Goal: Task Accomplishment & Management: Use online tool/utility

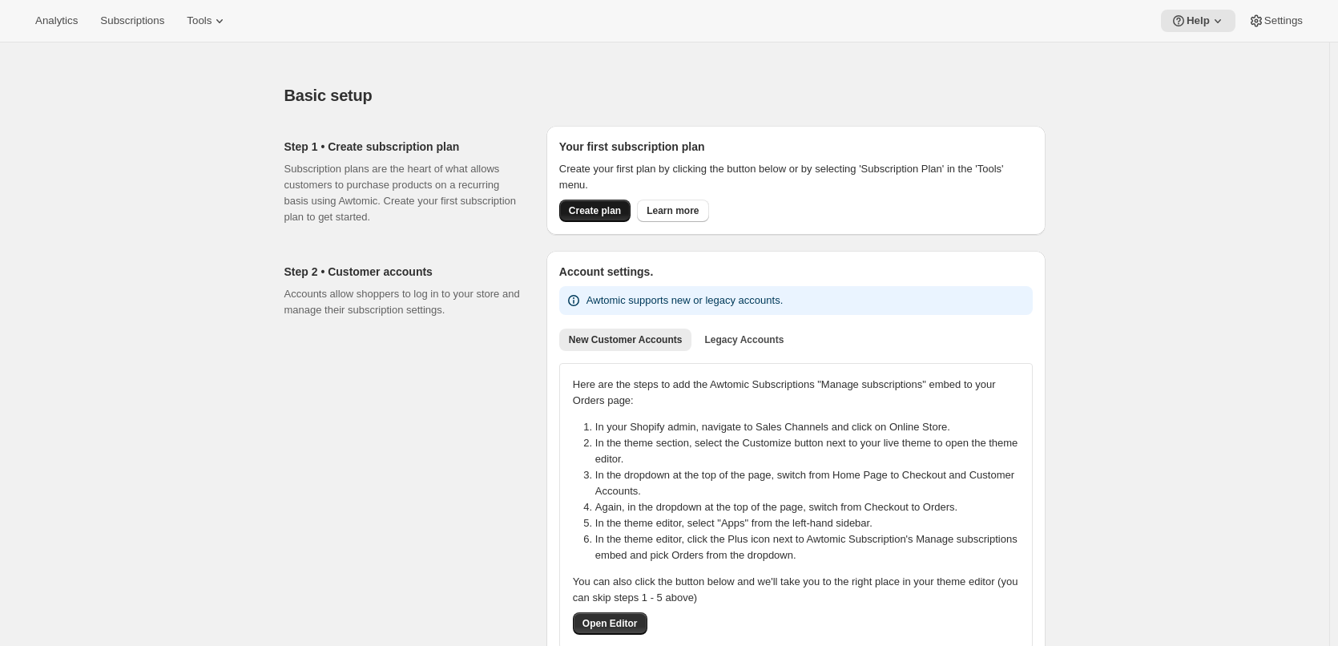
click at [610, 213] on span "Create plan" at bounding box center [595, 210] width 52 height 13
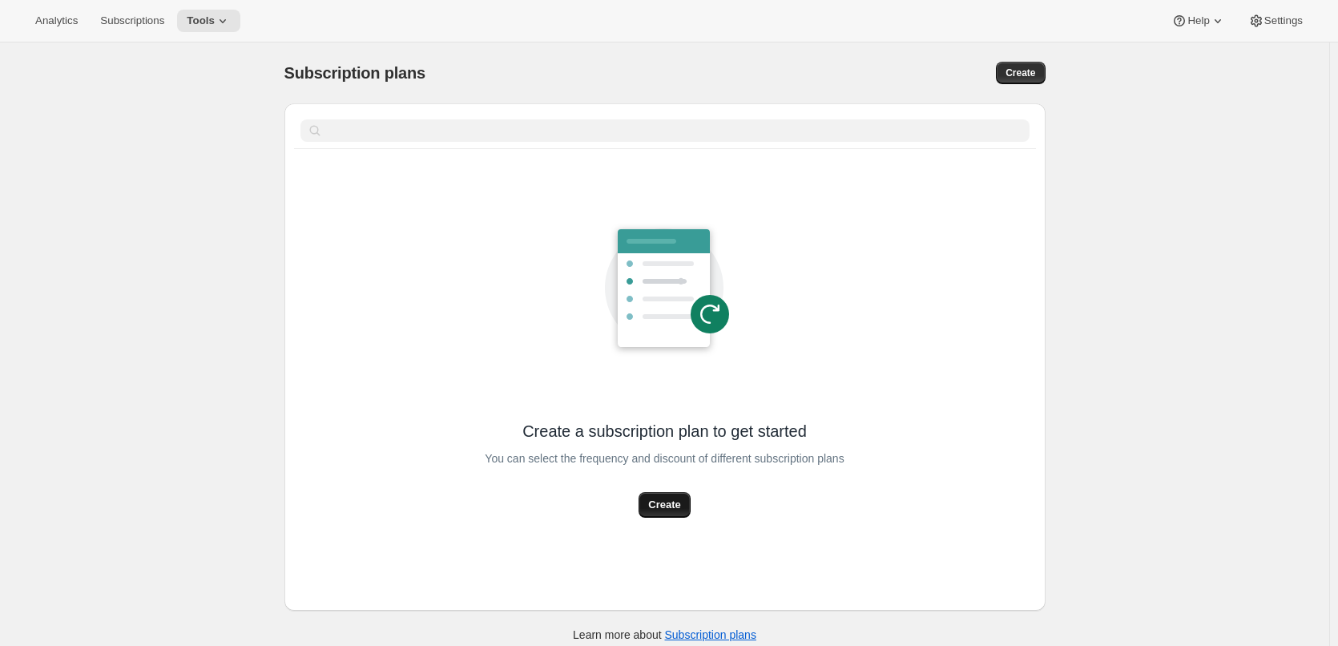
click at [671, 507] on span "Create" at bounding box center [664, 505] width 32 height 16
select select "WEEK"
select select "MONTH"
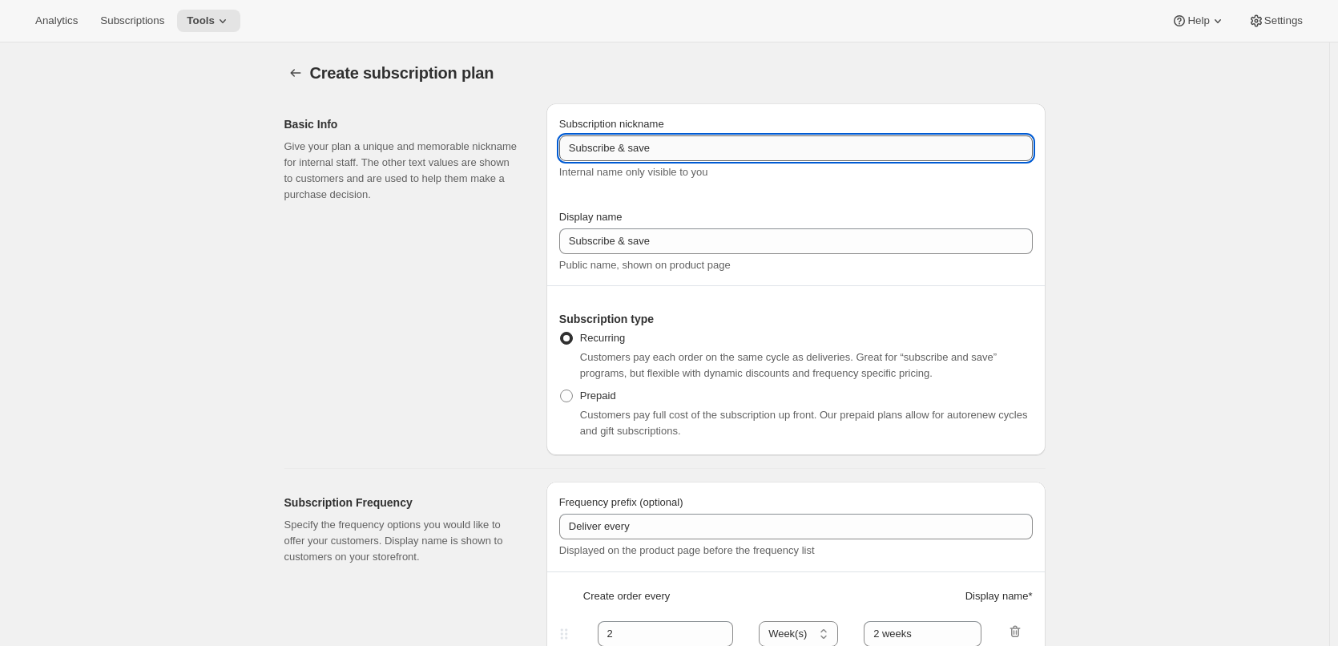
click at [654, 152] on input "Subscribe & save" at bounding box center [796, 148] width 474 height 26
click at [675, 213] on div "Display name" at bounding box center [796, 217] width 474 height 16
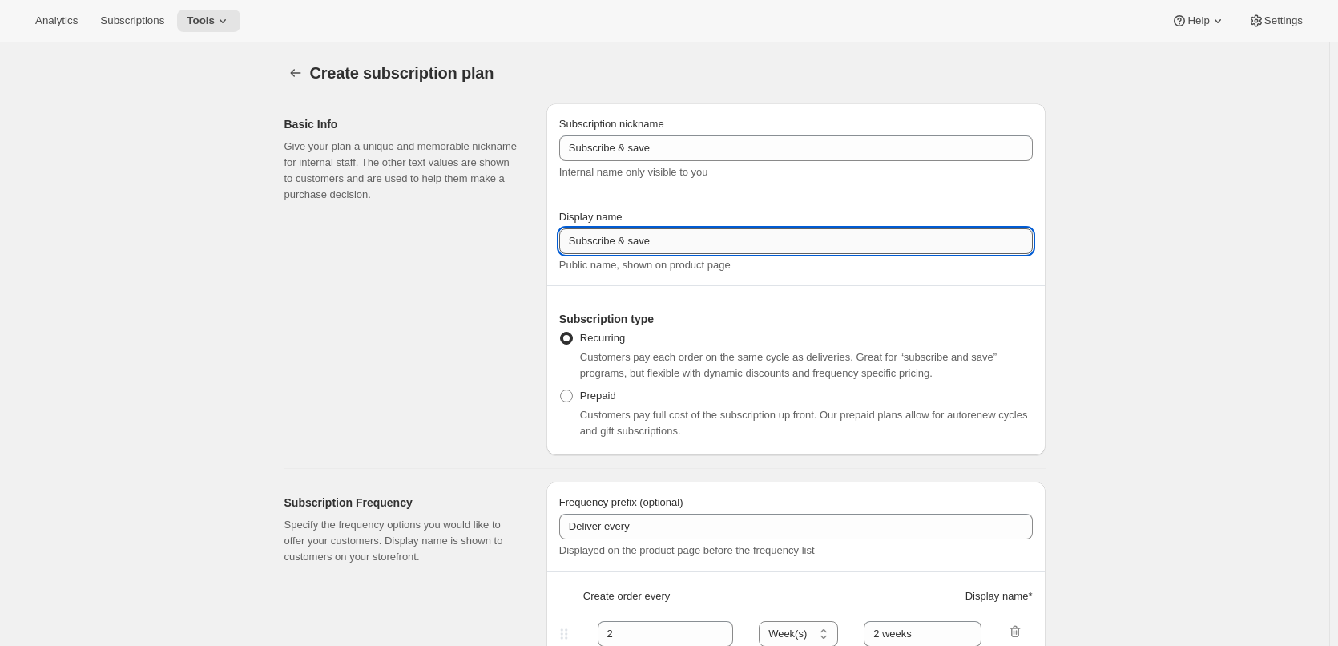
click at [676, 234] on input "Subscribe & save" at bounding box center [796, 241] width 474 height 26
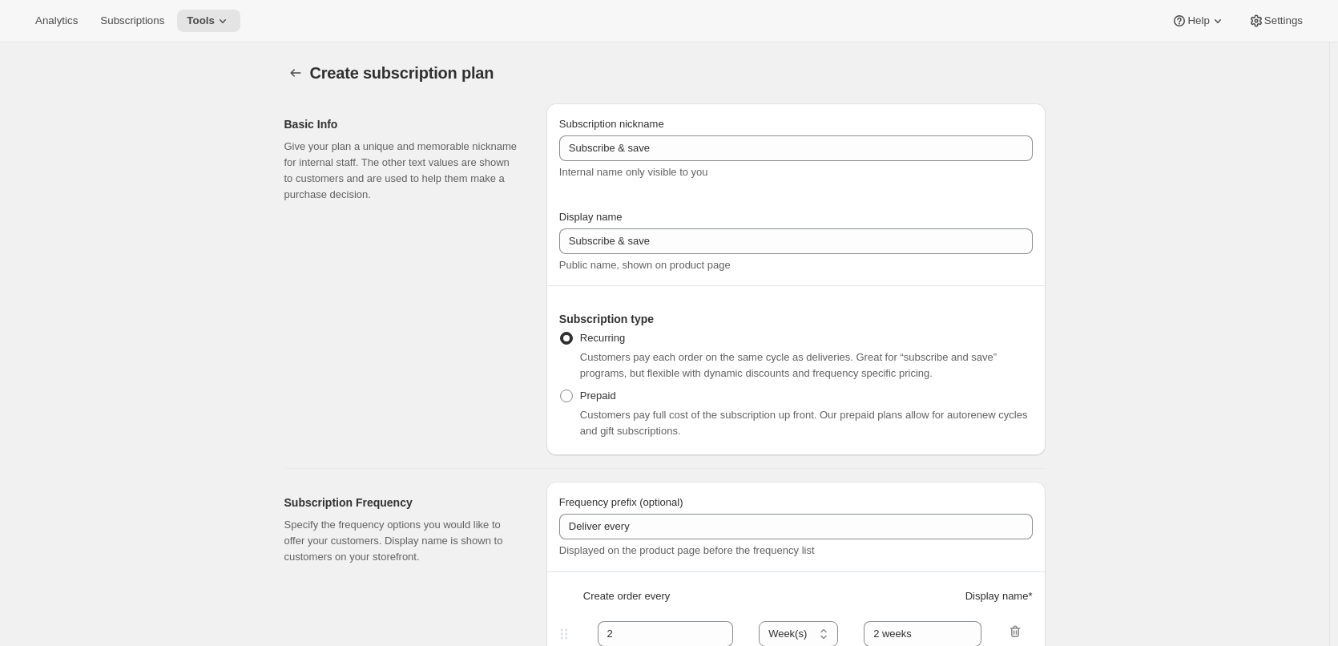
click at [744, 312] on h2 "Subscription type" at bounding box center [796, 319] width 474 height 16
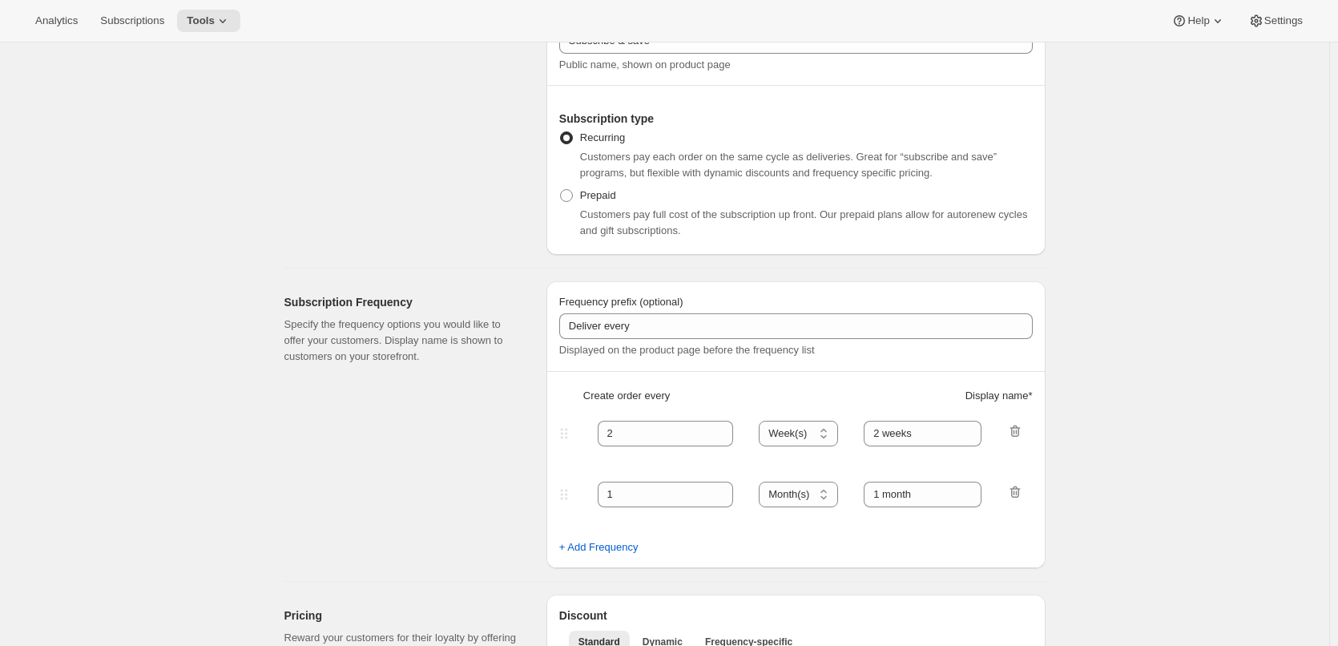
scroll to position [240, 0]
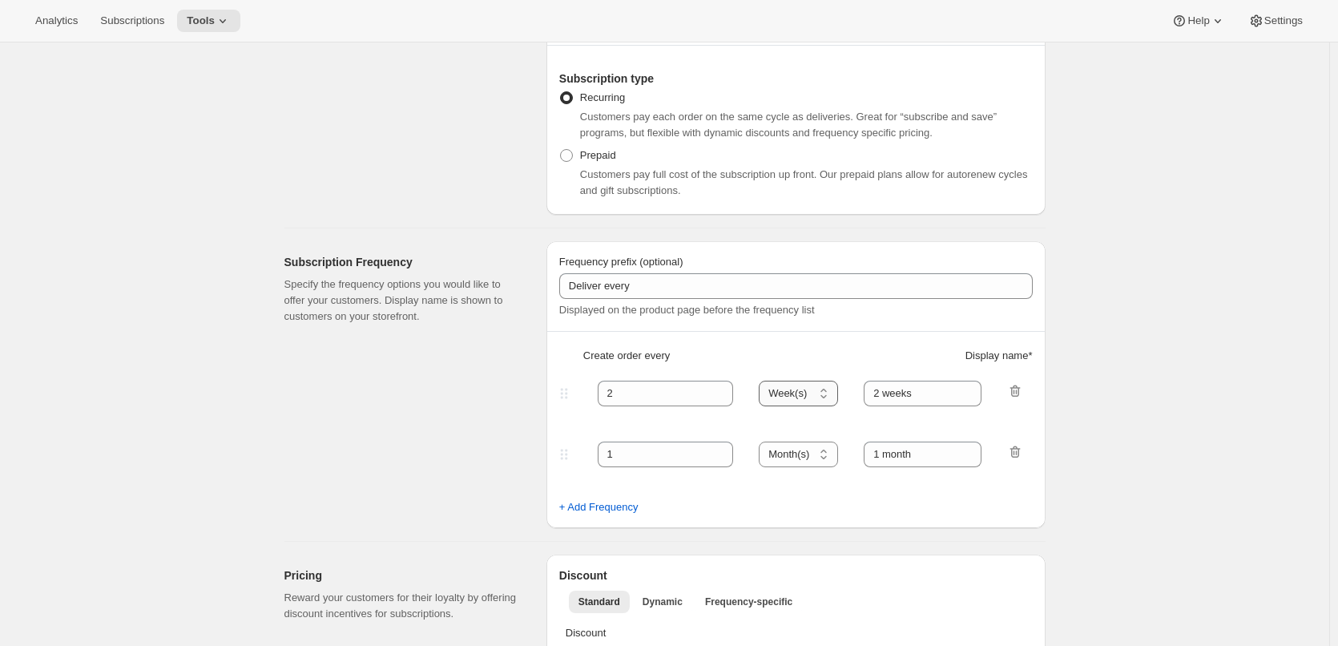
click at [797, 390] on select "Day(s) Week(s) Month(s) Year(s)" at bounding box center [798, 394] width 79 height 26
select select "DAY"
click at [764, 381] on select "Day(s) Week(s) Month(s) Year(s)" at bounding box center [798, 394] width 79 height 26
click at [922, 400] on input "2 weeks" at bounding box center [923, 394] width 118 height 26
drag, startPoint x: 928, startPoint y: 392, endPoint x: 874, endPoint y: 395, distance: 54.6
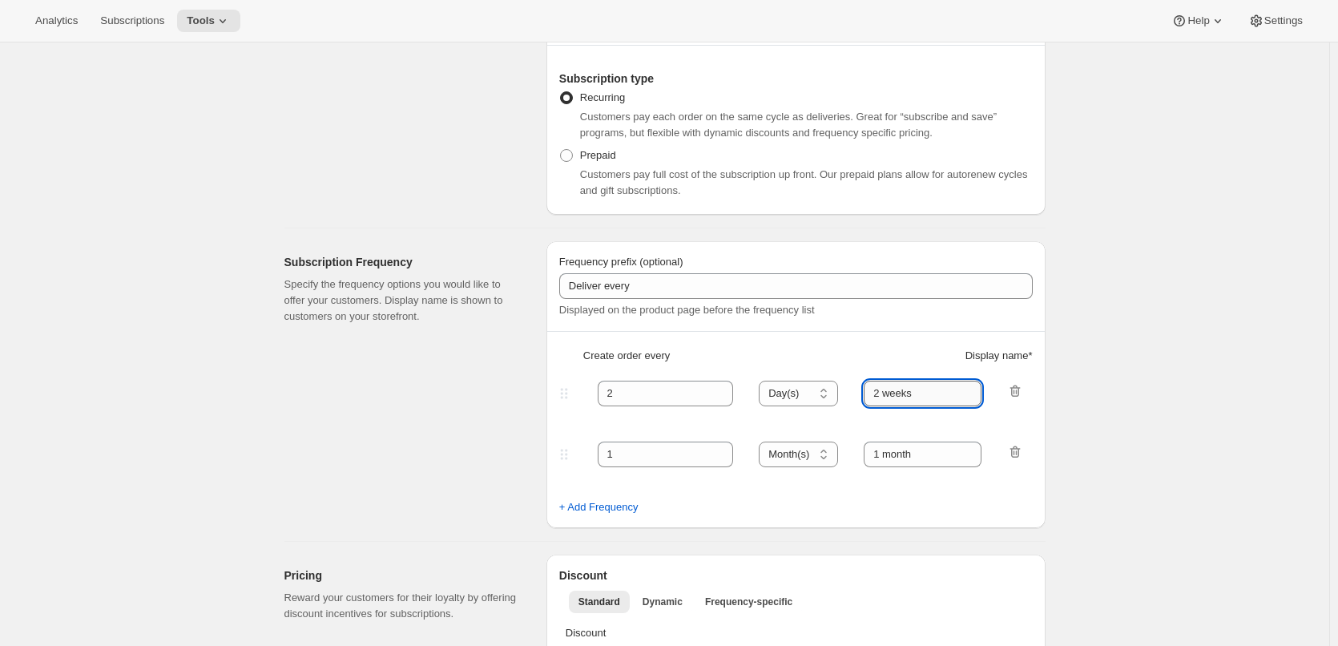
click at [874, 395] on input "2 weeks" at bounding box center [923, 394] width 118 height 26
type input "2"
type input "1 day"
click at [625, 391] on input "2" at bounding box center [654, 394] width 112 height 26
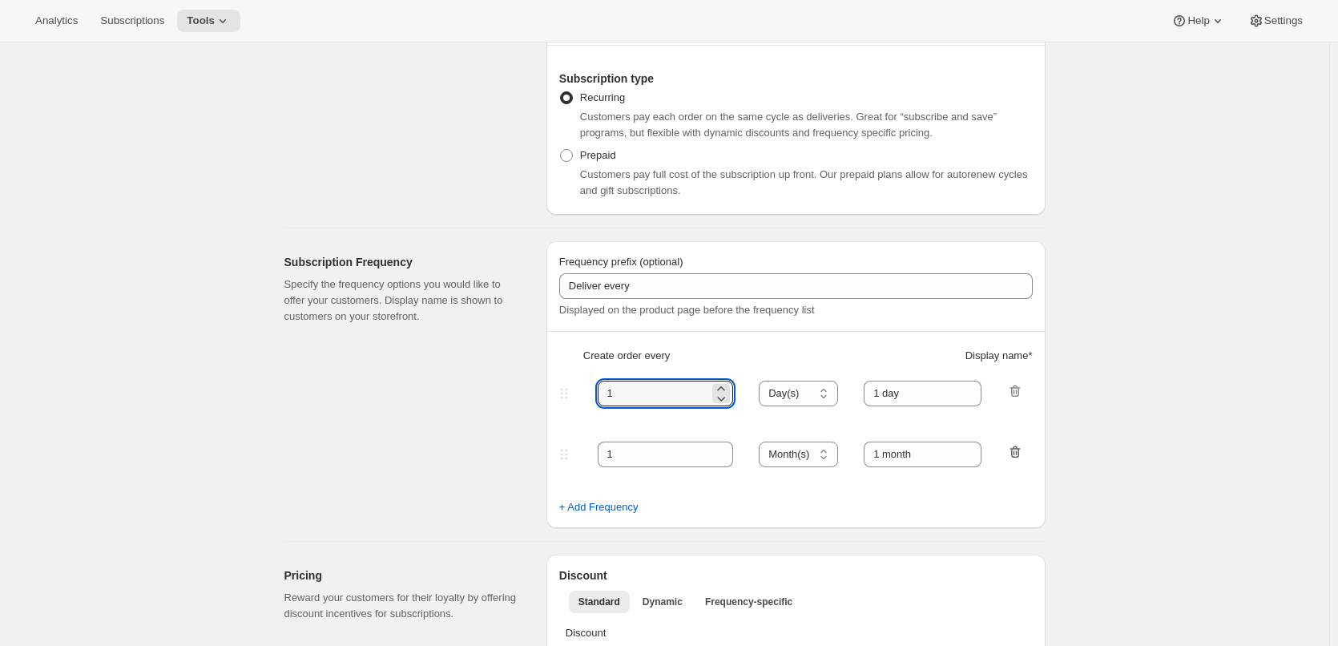
type input "1"
click at [1019, 450] on icon "button" at bounding box center [1015, 452] width 10 height 12
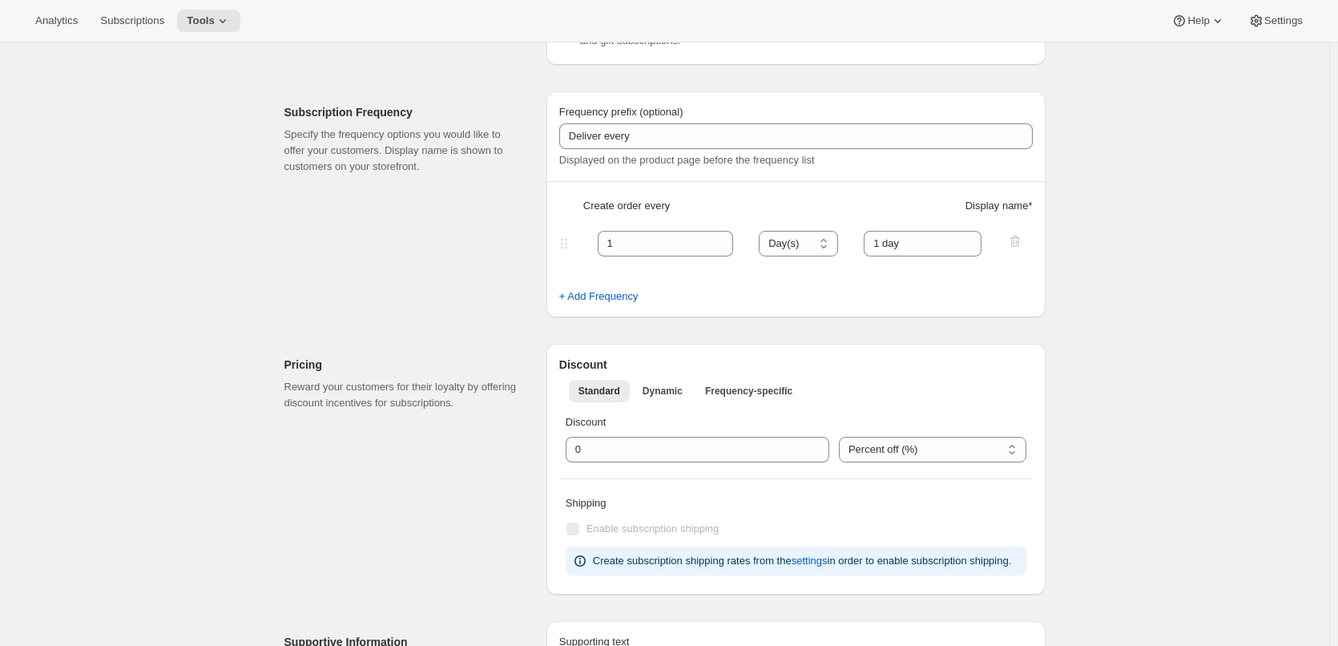
scroll to position [401, 0]
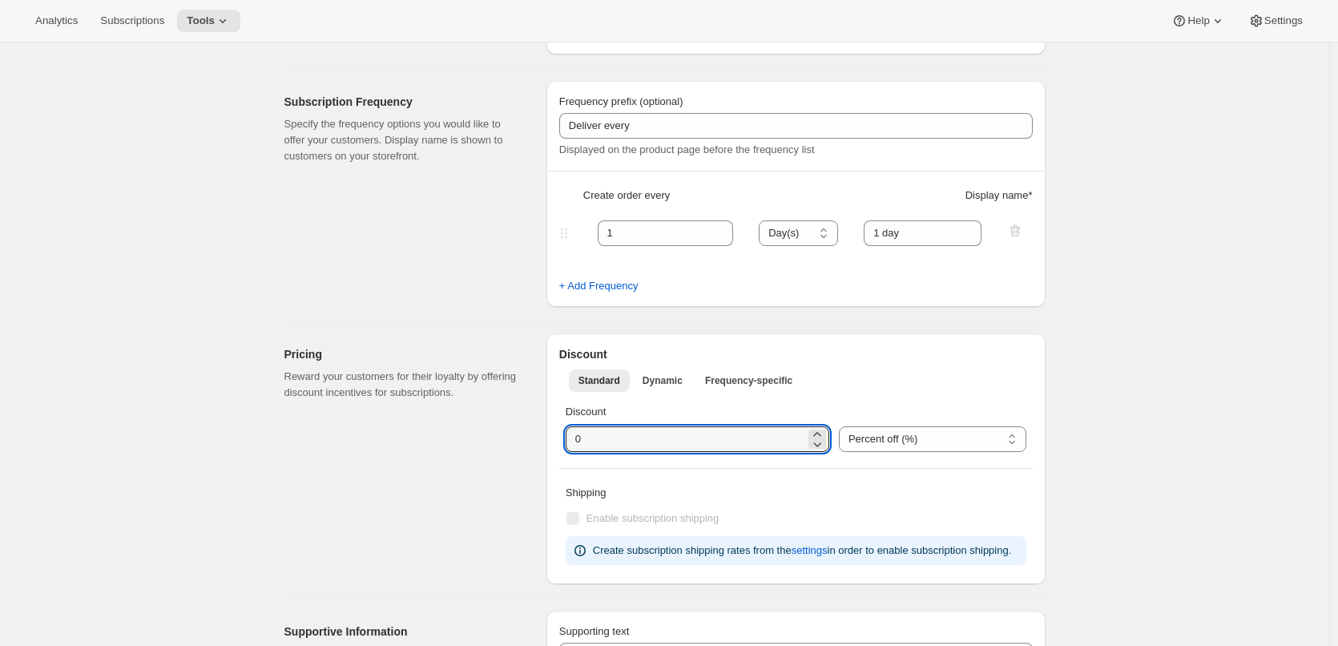
drag, startPoint x: 586, startPoint y: 436, endPoint x: 563, endPoint y: 438, distance: 23.4
click at [563, 438] on div "Discount Percent off (%) US Dollars off ($) Percent off (%)" at bounding box center [796, 428] width 474 height 61
click at [985, 384] on ul "Standard Dynamic Frequency-specific More views" at bounding box center [796, 380] width 461 height 22
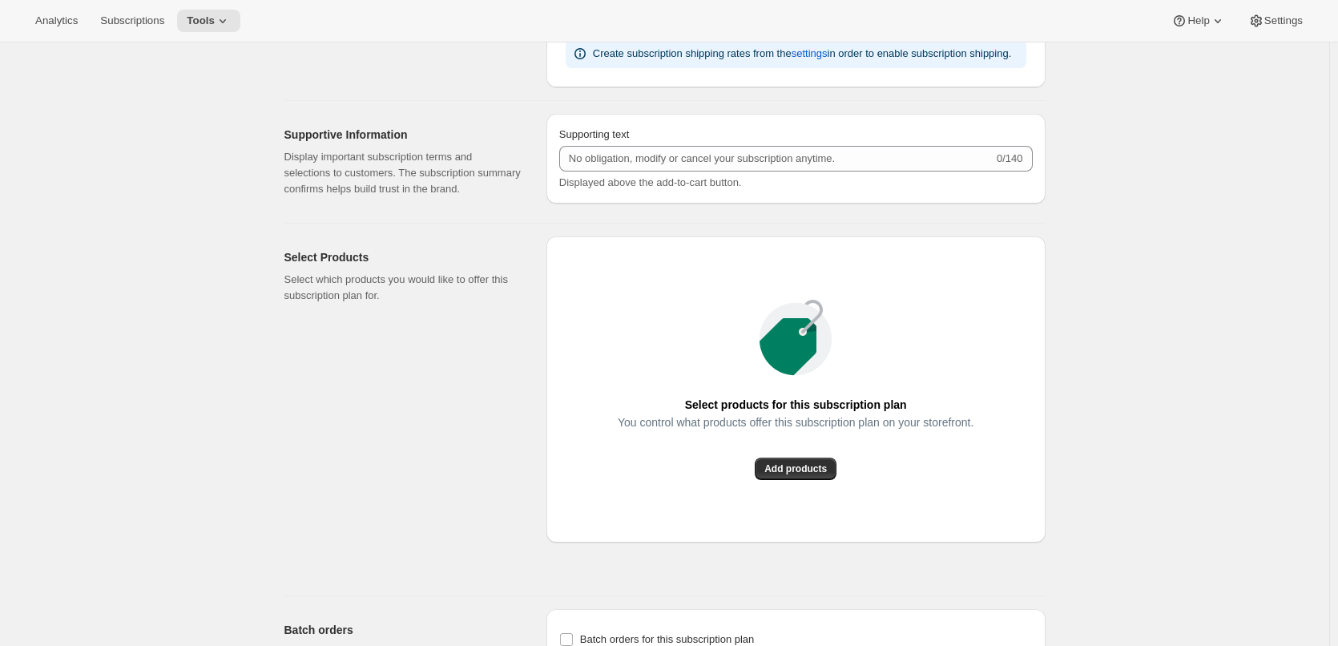
scroll to position [962, 0]
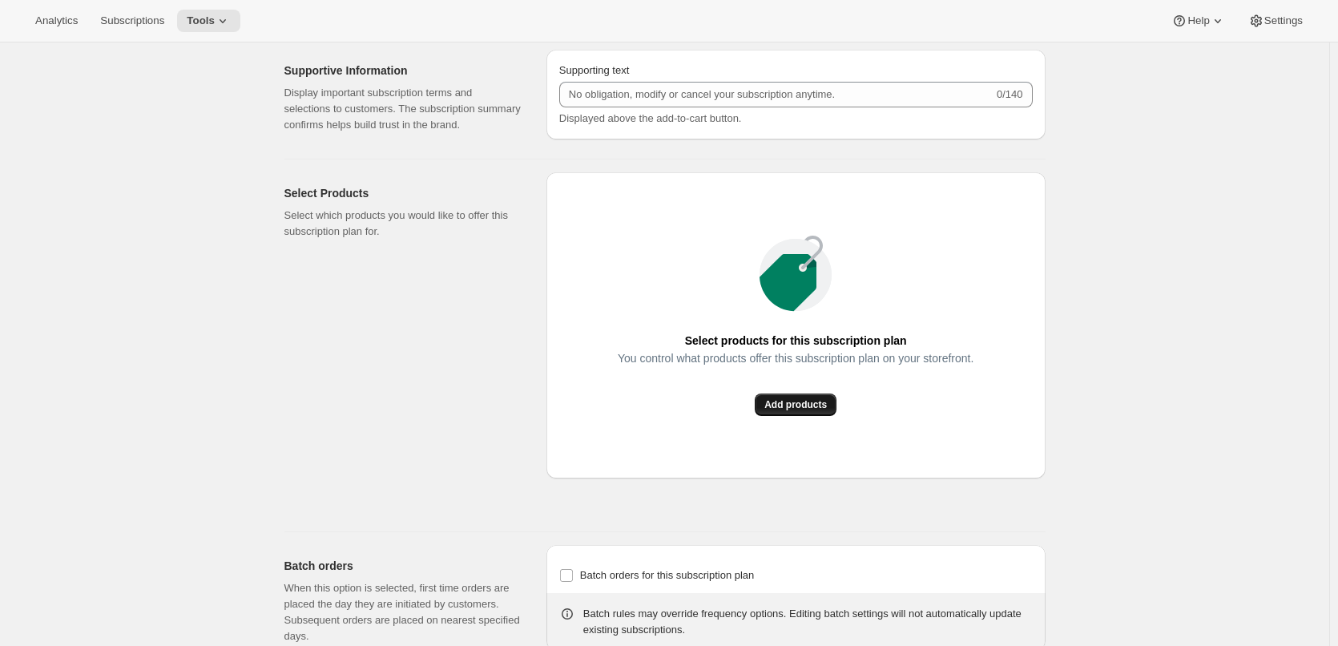
click at [804, 398] on span "Add products" at bounding box center [796, 404] width 63 height 13
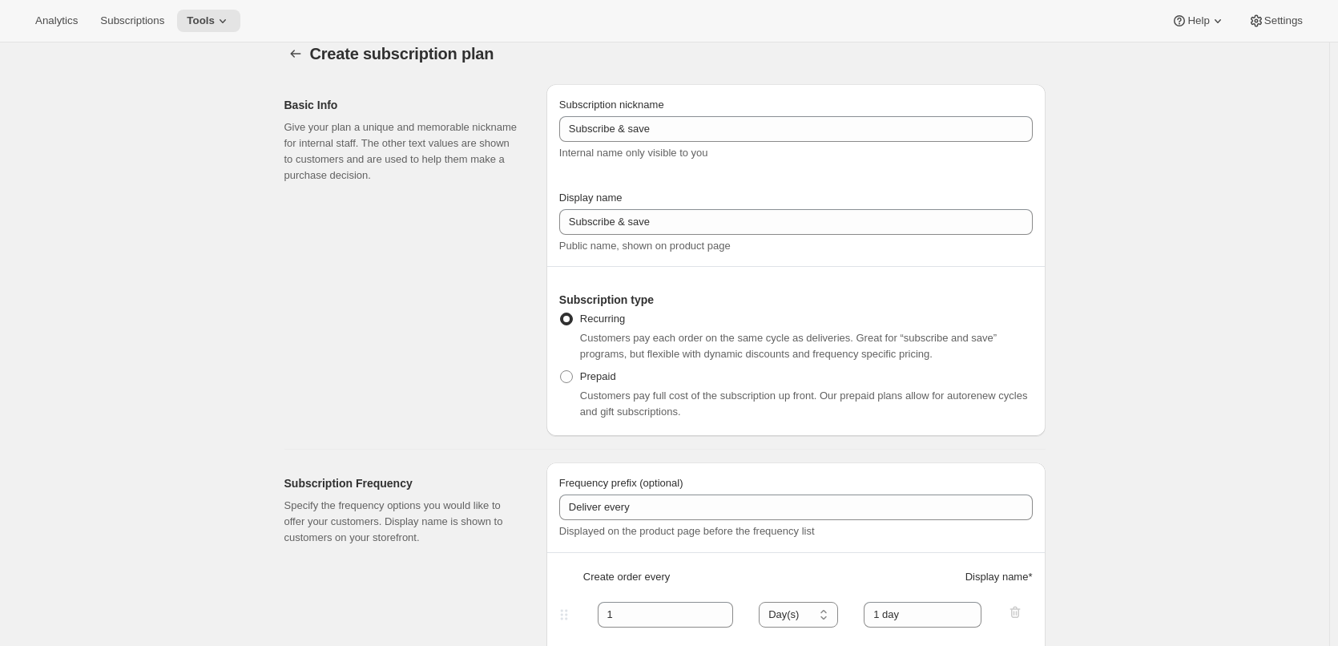
scroll to position [0, 0]
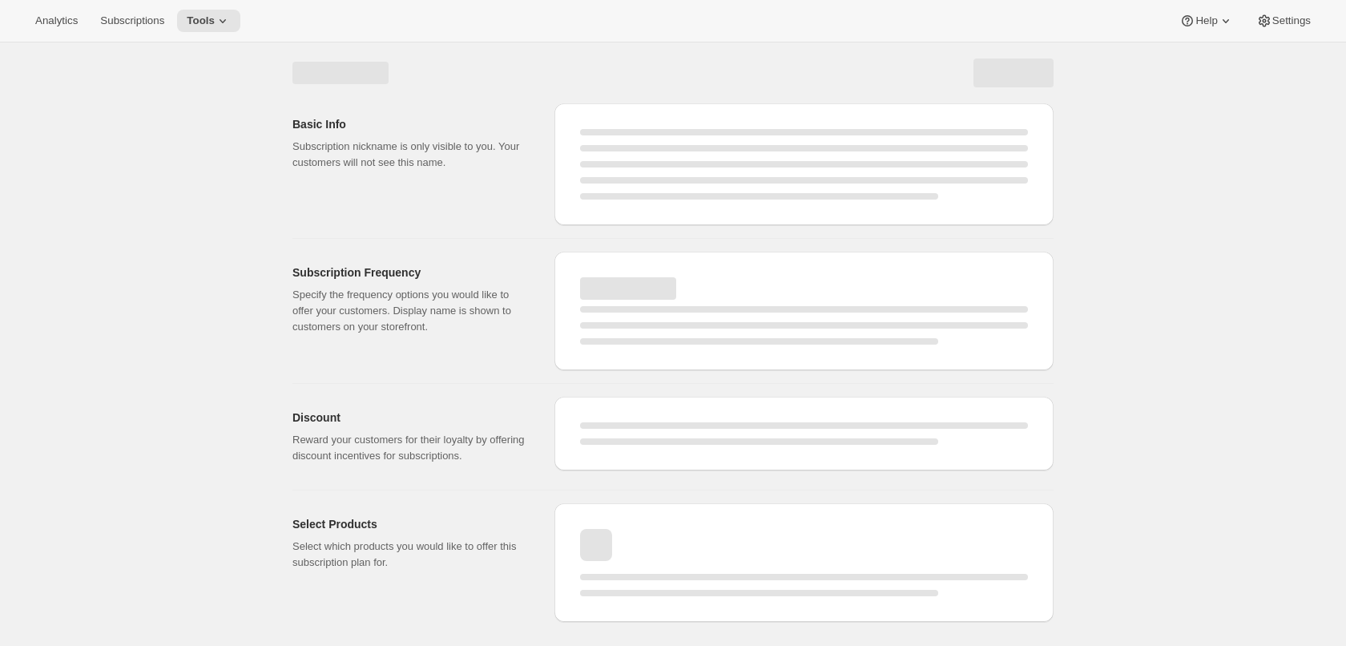
select select "WEEK"
select select "MONTH"
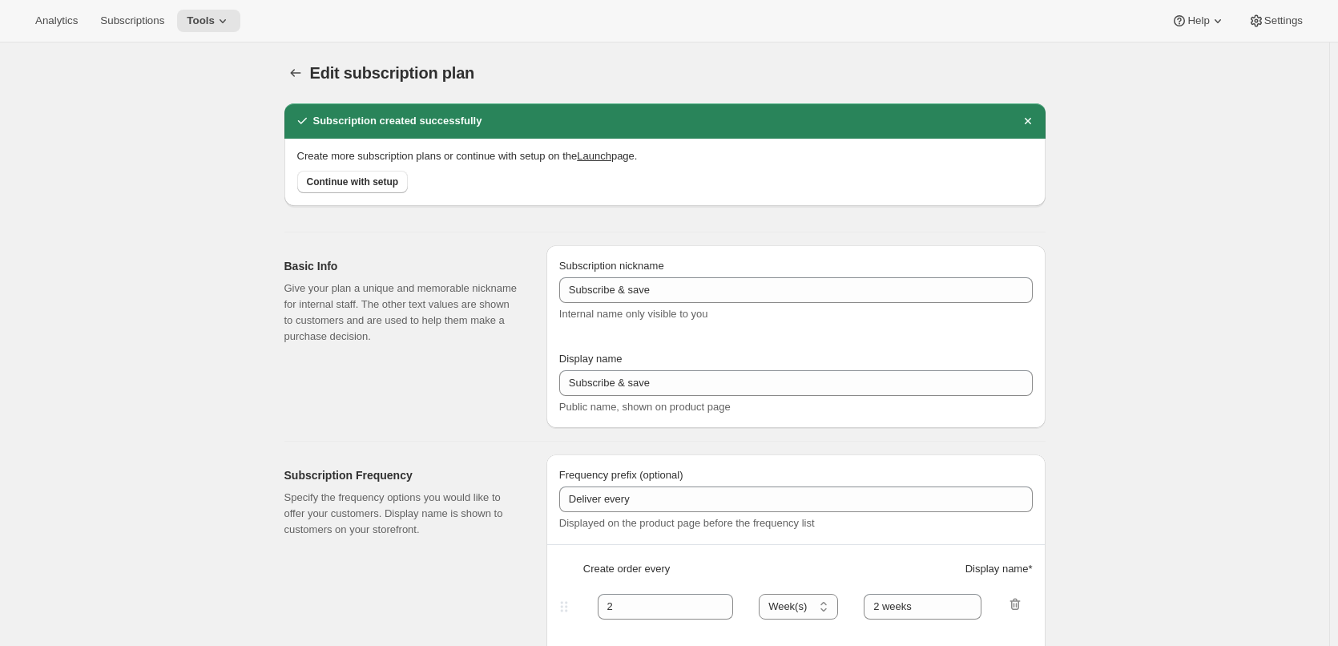
type input "1"
select select "DAY"
type input "1 day"
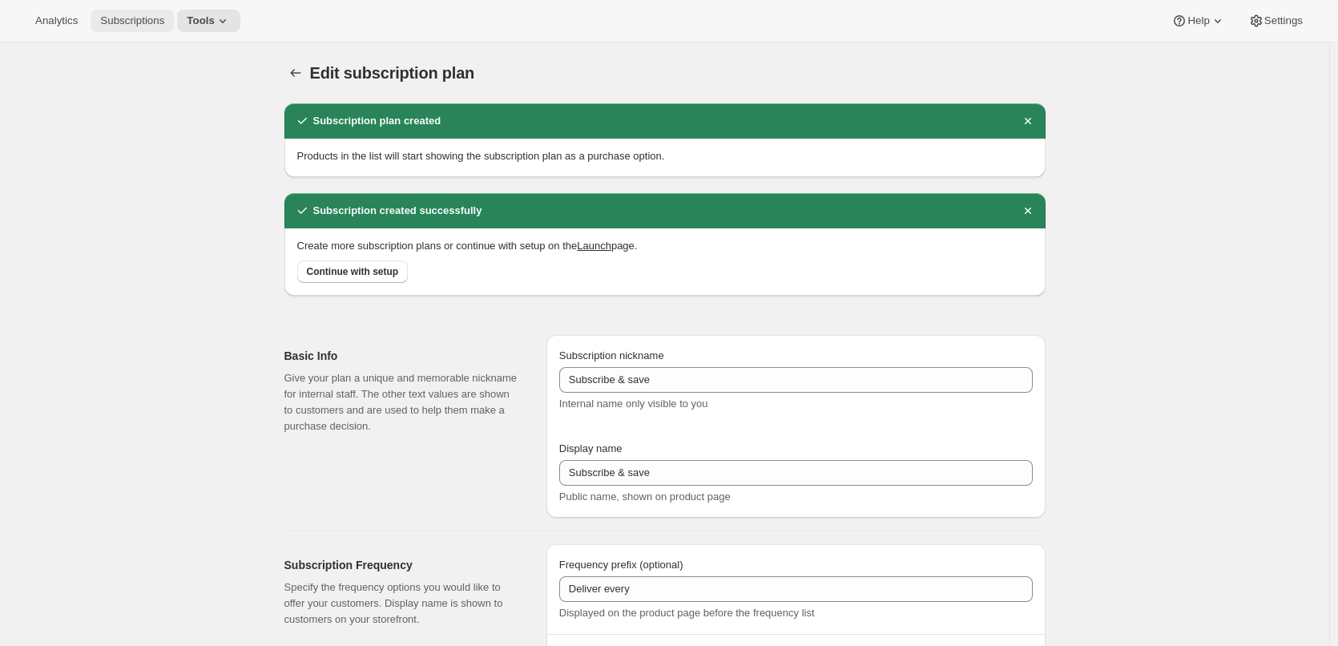
click at [145, 24] on span "Subscriptions" at bounding box center [132, 20] width 64 height 13
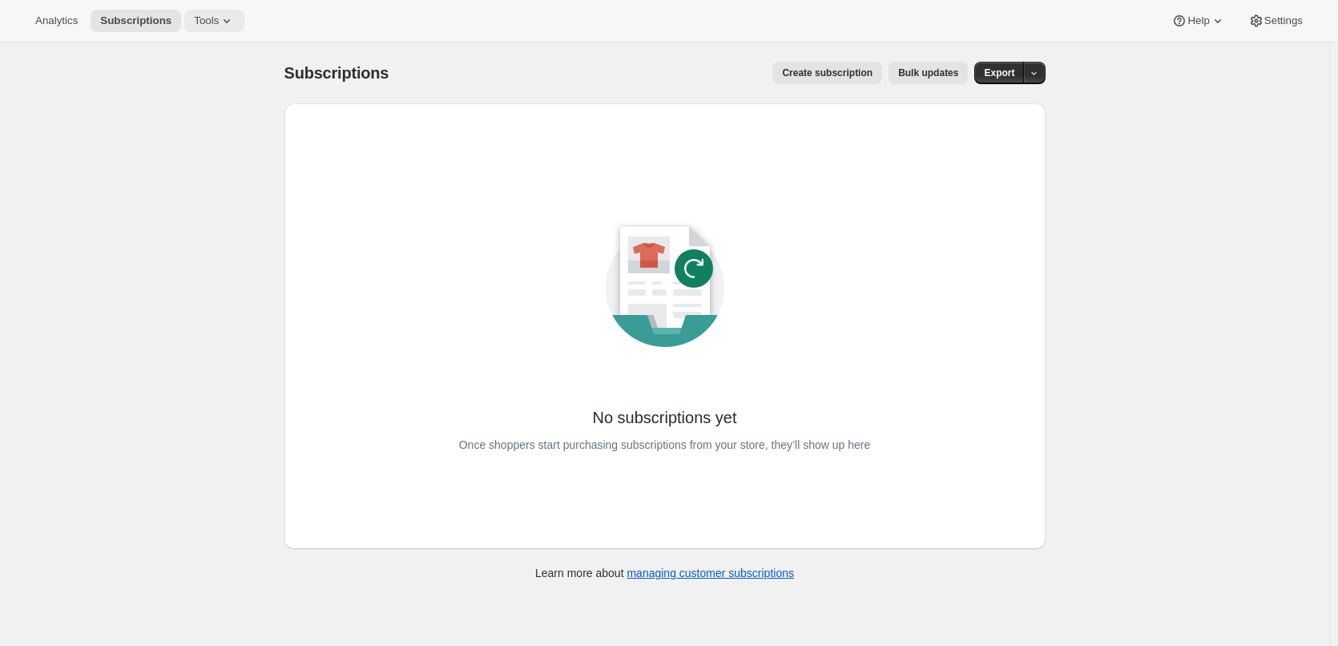
click at [184, 15] on button "Tools" at bounding box center [214, 21] width 60 height 22
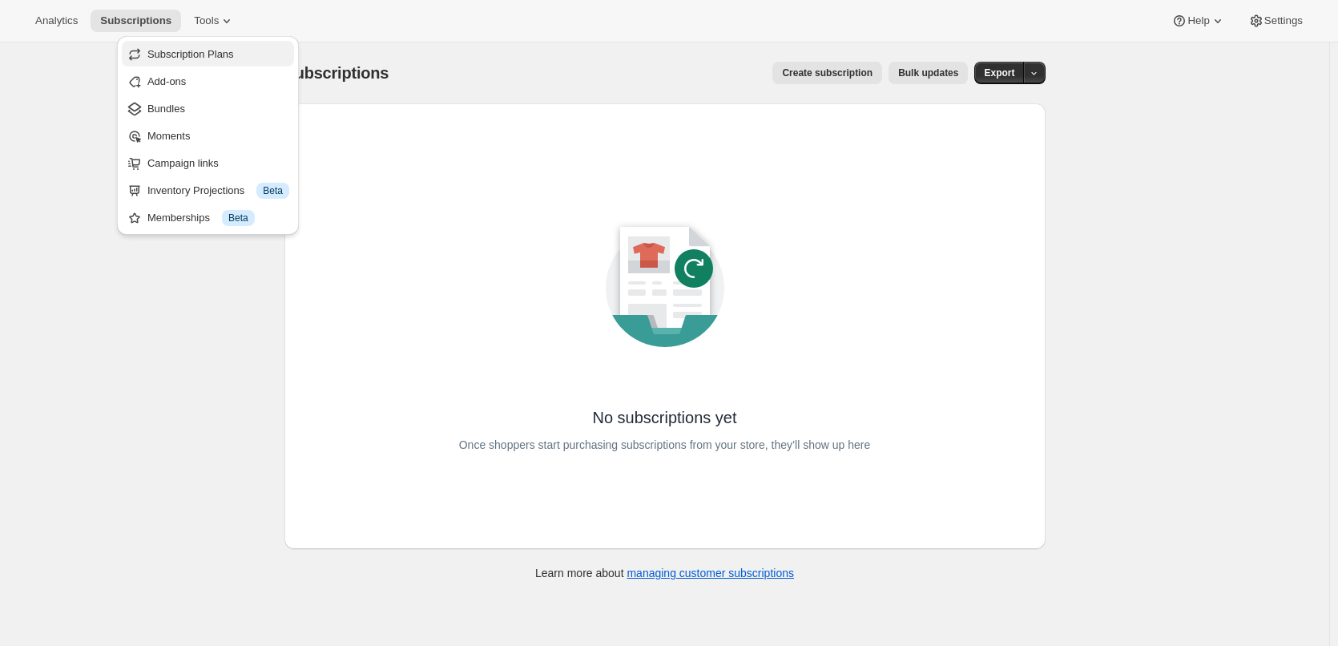
click at [200, 49] on span "Subscription Plans" at bounding box center [190, 54] width 87 height 12
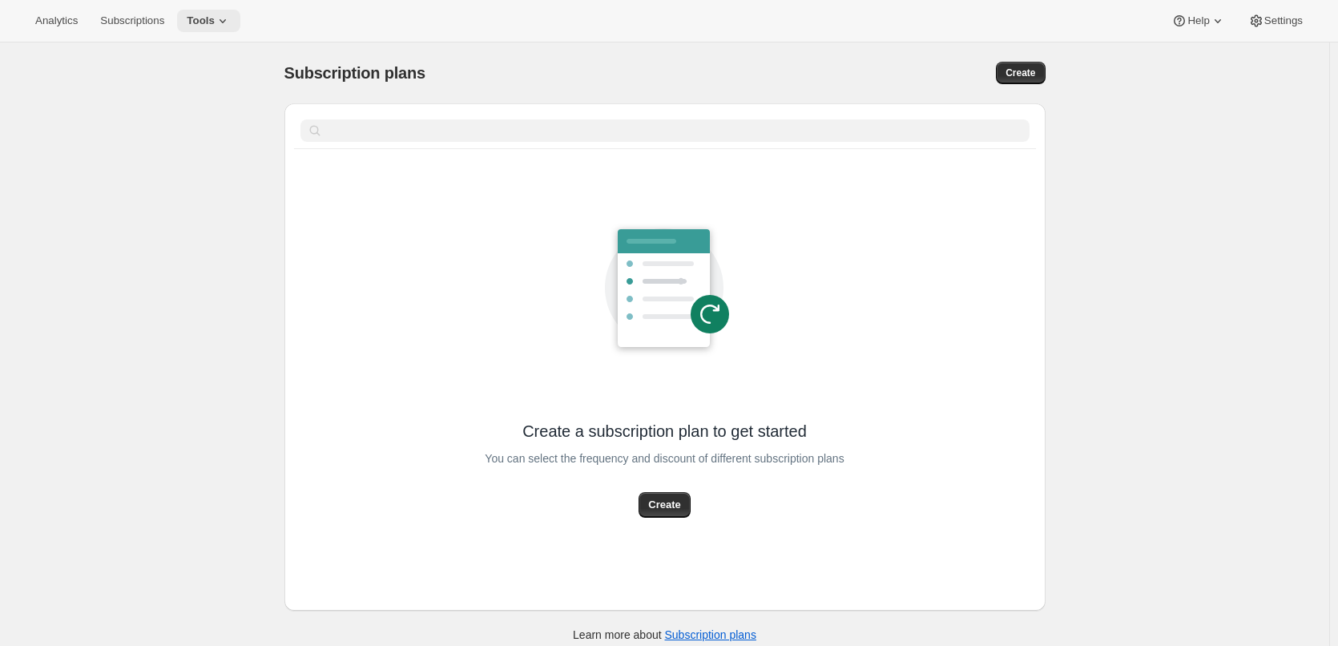
click at [204, 21] on span "Tools" at bounding box center [201, 20] width 28 height 13
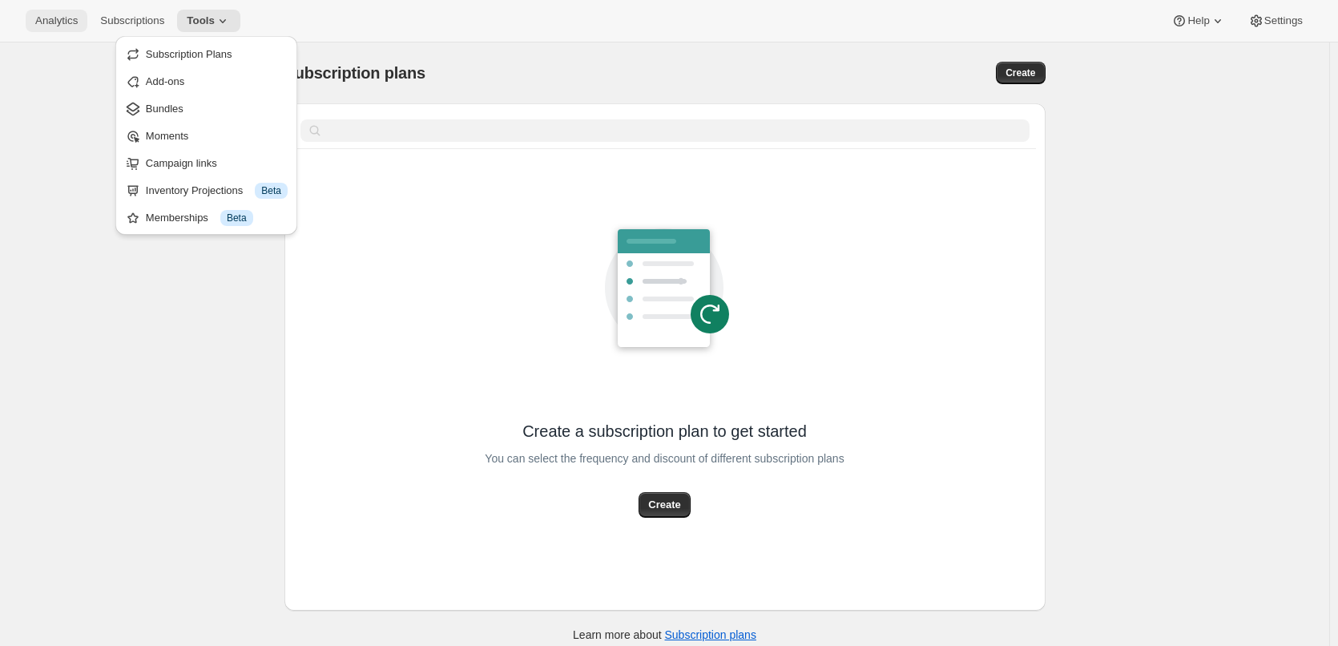
click at [79, 23] on button "Analytics" at bounding box center [57, 21] width 62 height 22
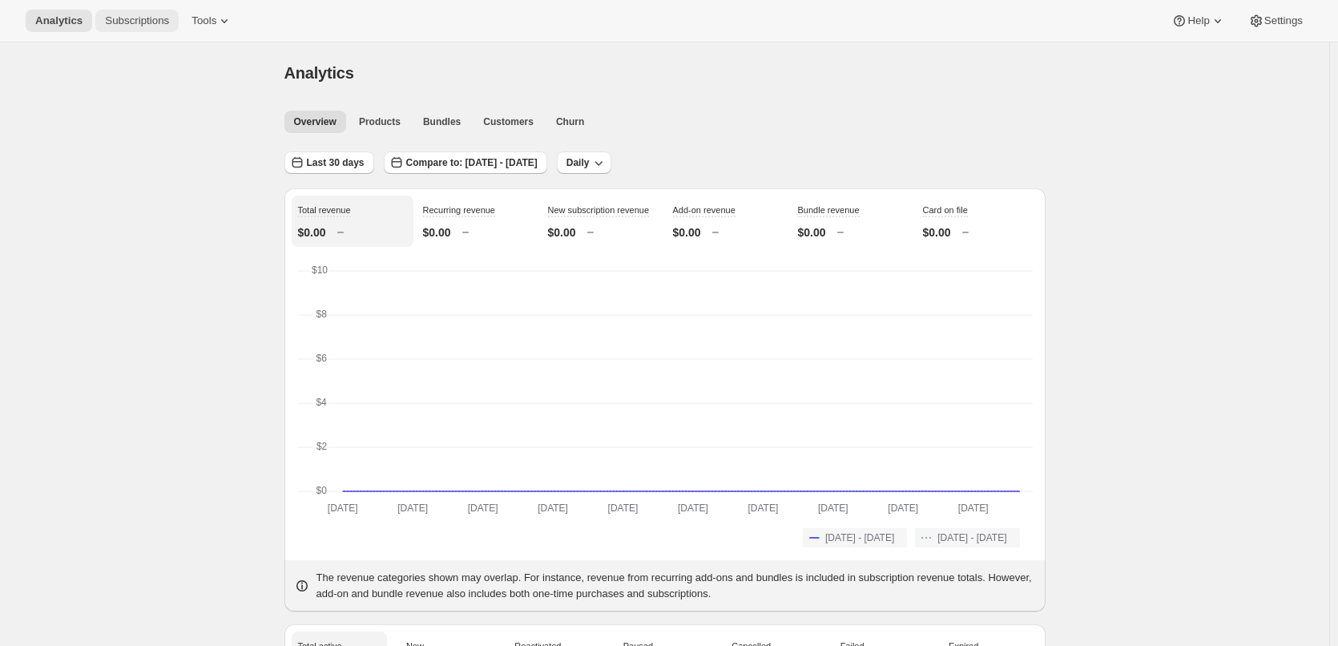
click at [130, 21] on span "Subscriptions" at bounding box center [137, 20] width 64 height 13
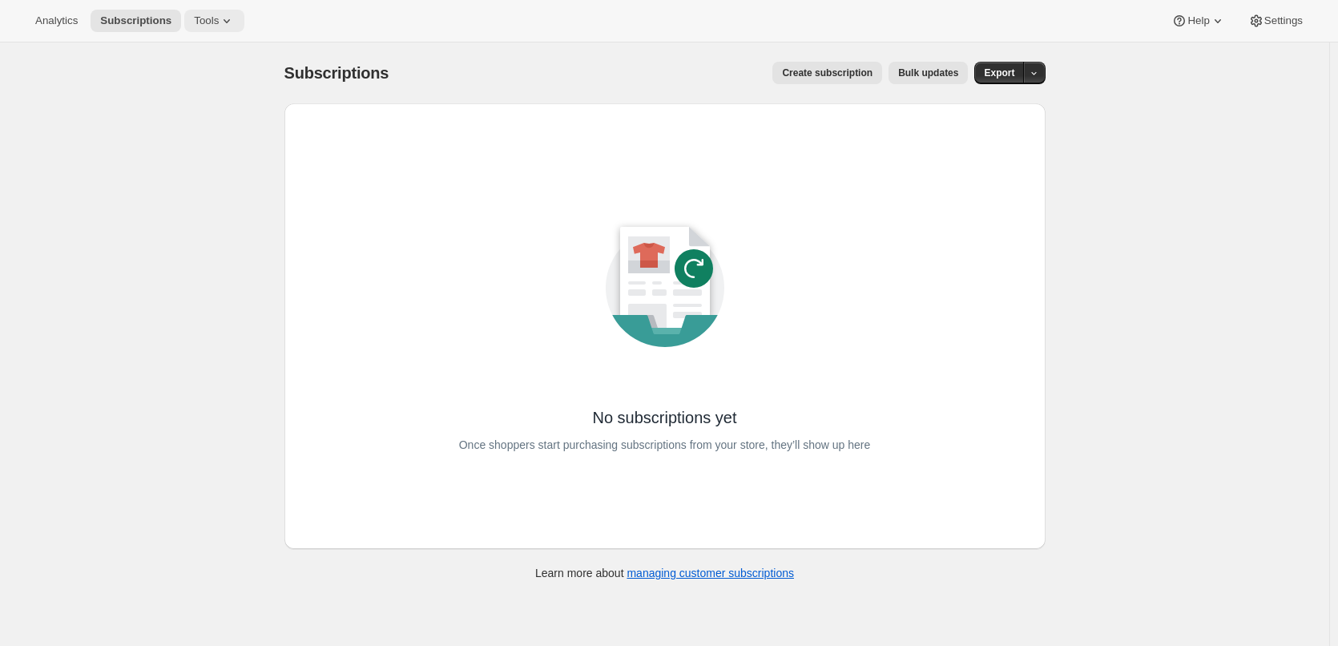
click at [194, 20] on span "Tools" at bounding box center [206, 20] width 25 height 13
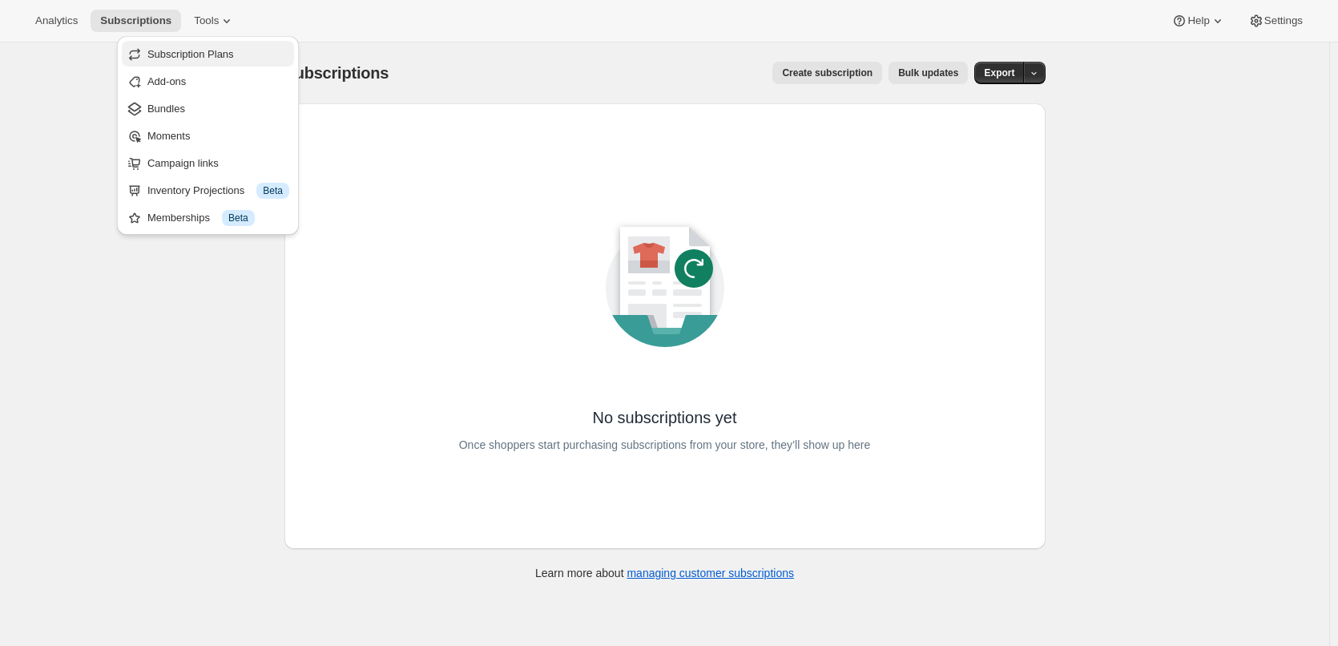
click at [194, 54] on span "Subscription Plans" at bounding box center [190, 54] width 87 height 12
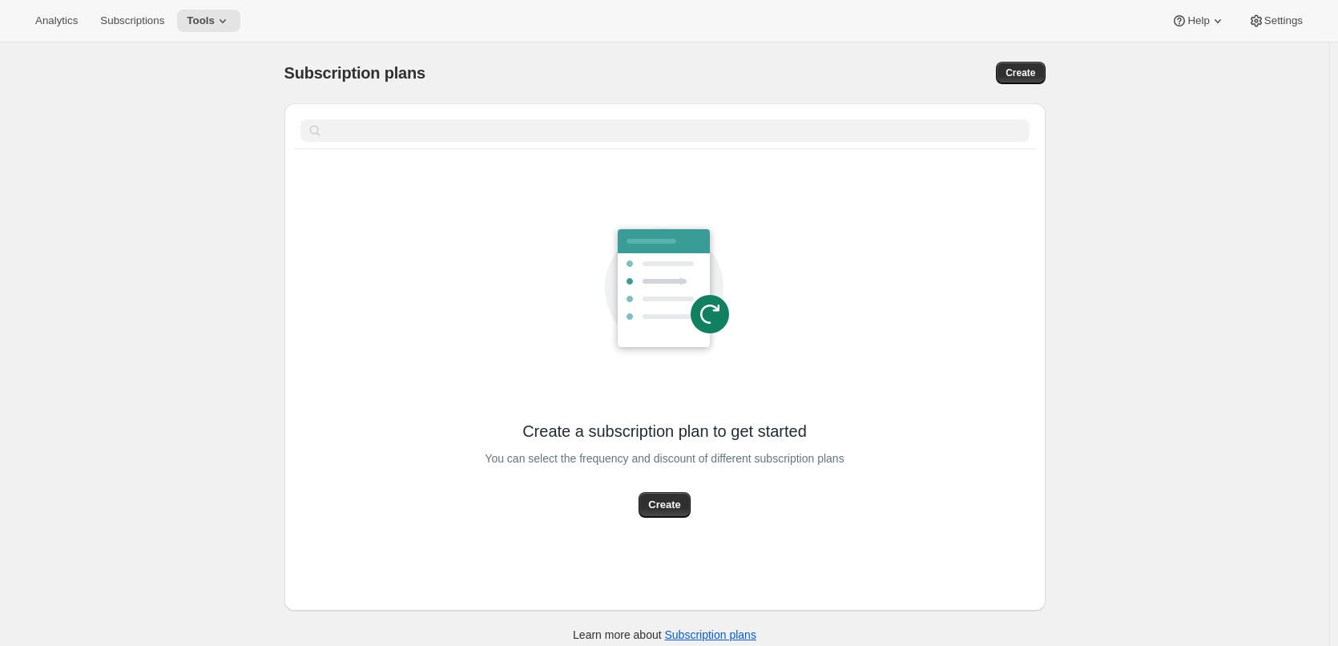
click at [1142, 160] on div "Subscription plans. This page is ready Subscription plans Create Clear Create a…" at bounding box center [665, 365] width 1330 height 646
click at [671, 512] on span "Create" at bounding box center [664, 505] width 32 height 16
select select "WEEK"
select select "MONTH"
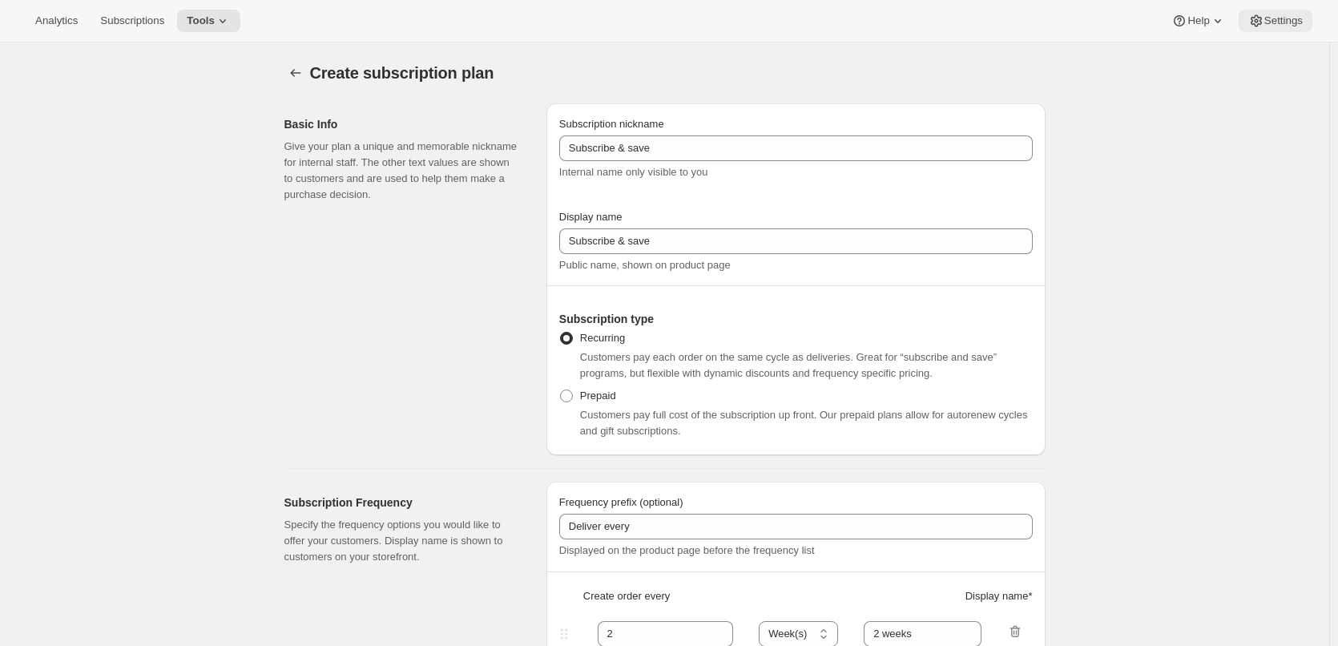
click at [1271, 17] on span "Settings" at bounding box center [1284, 20] width 38 height 13
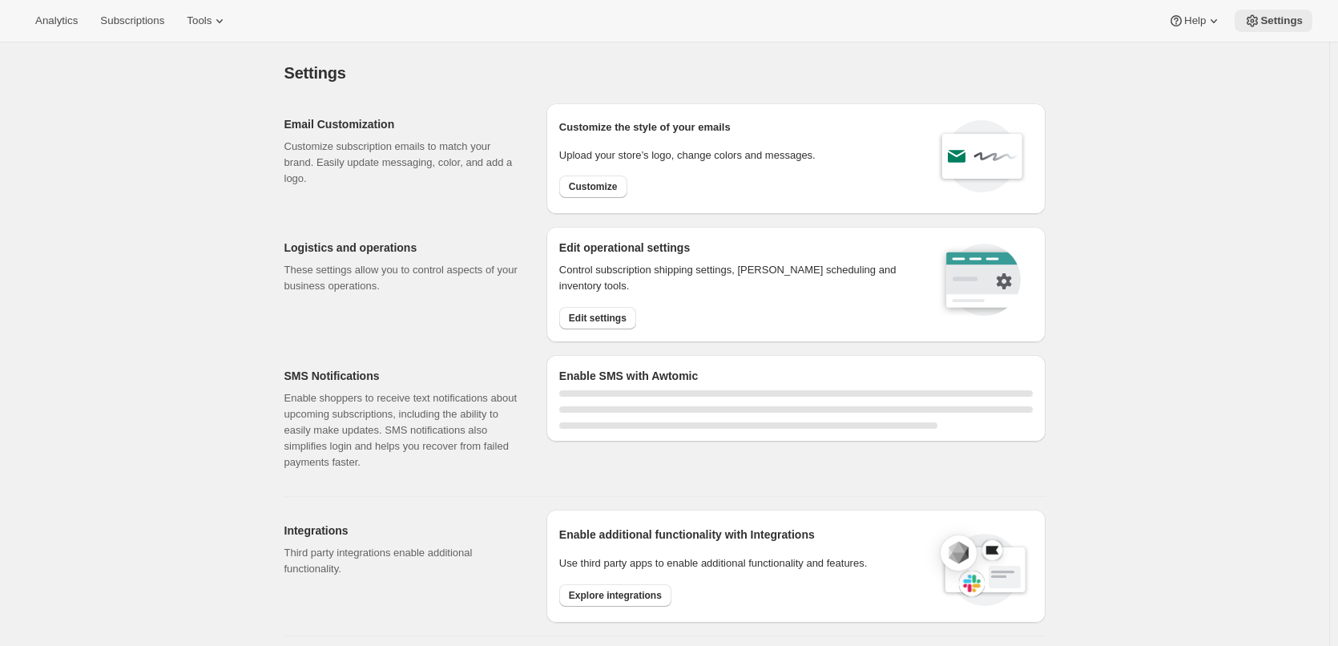
click at [1271, 17] on span "Settings" at bounding box center [1282, 20] width 42 height 13
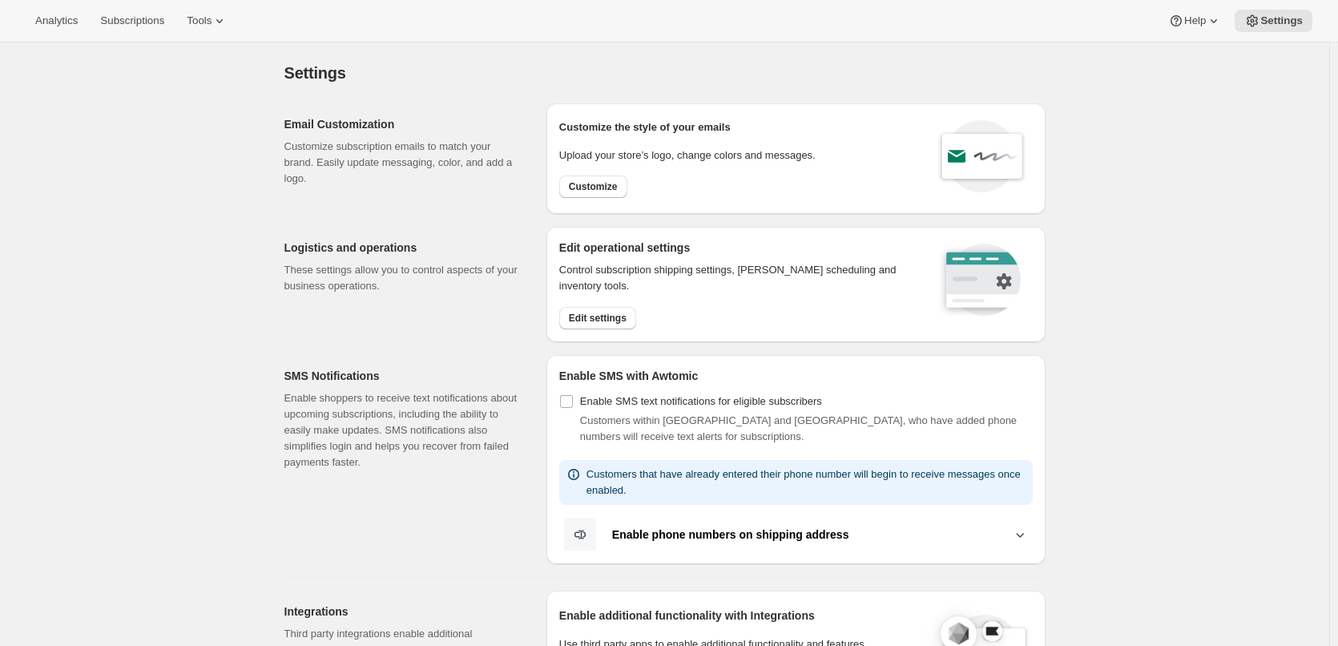
click at [144, 9] on div "Analytics Subscriptions Tools Help Settings" at bounding box center [669, 21] width 1338 height 42
click at [142, 22] on span "Subscriptions" at bounding box center [132, 20] width 64 height 13
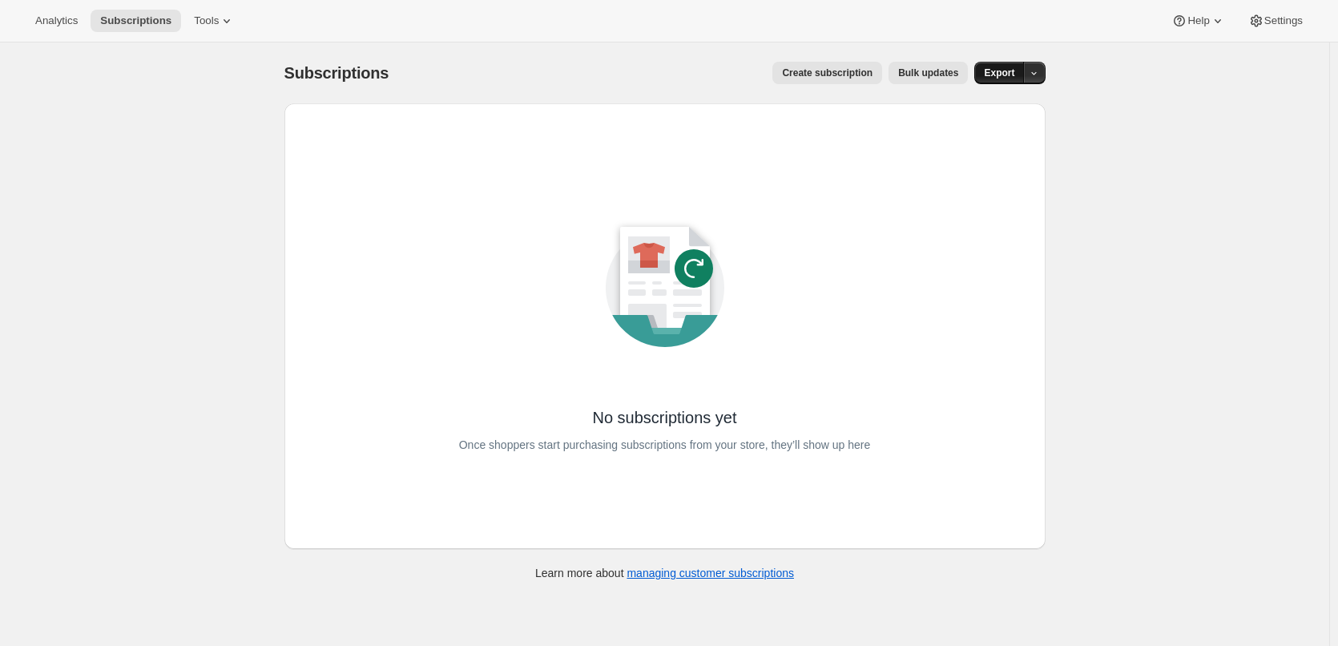
click at [1014, 76] on span "Export" at bounding box center [999, 73] width 30 height 13
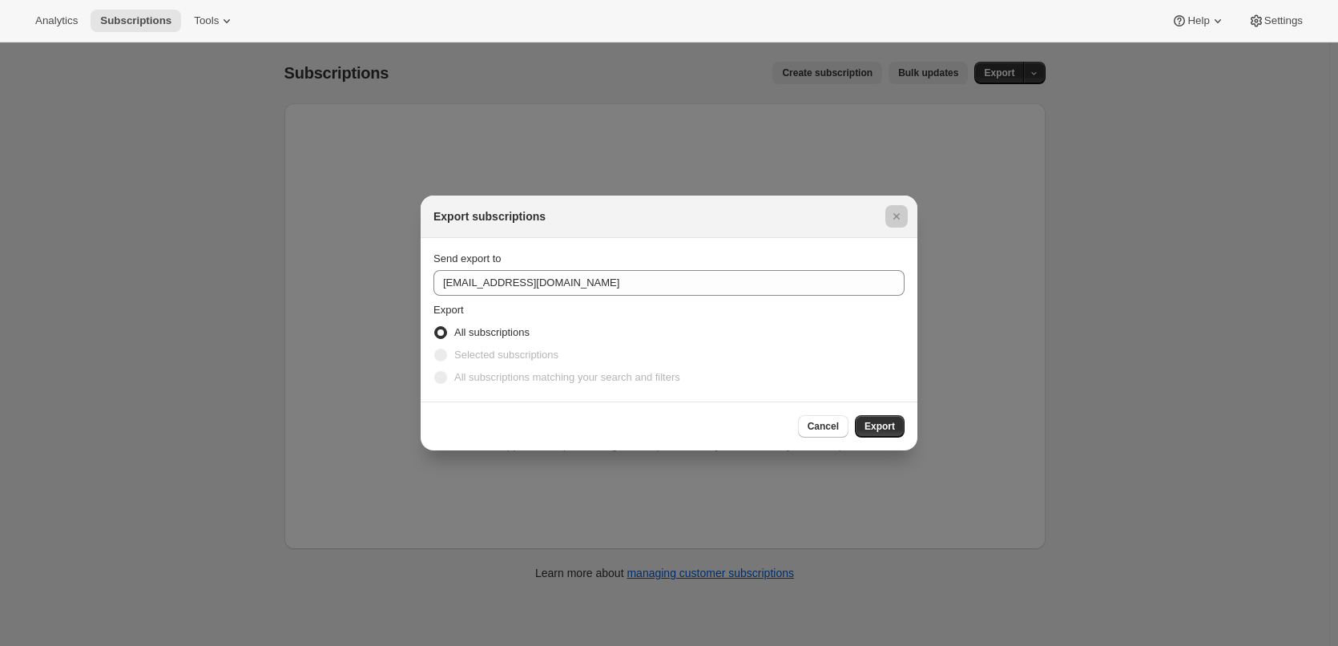
click at [1074, 238] on div at bounding box center [669, 323] width 1338 height 646
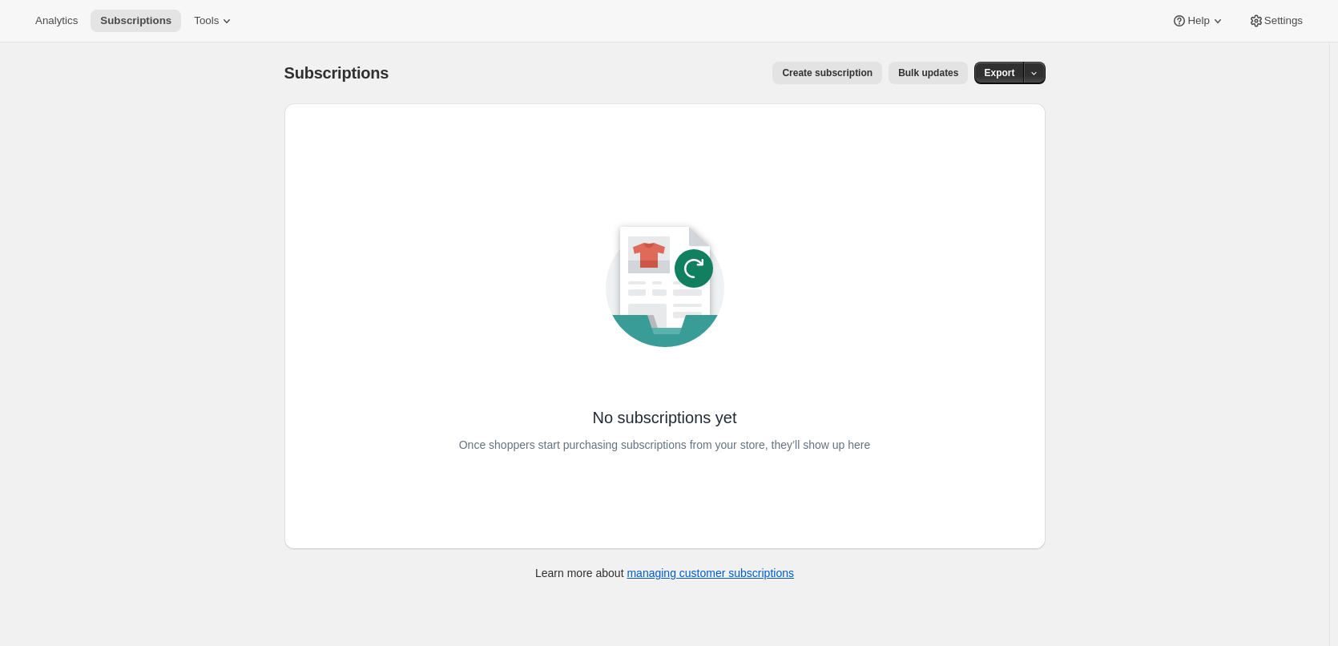
click at [854, 71] on span "Create subscription" at bounding box center [827, 73] width 91 height 13
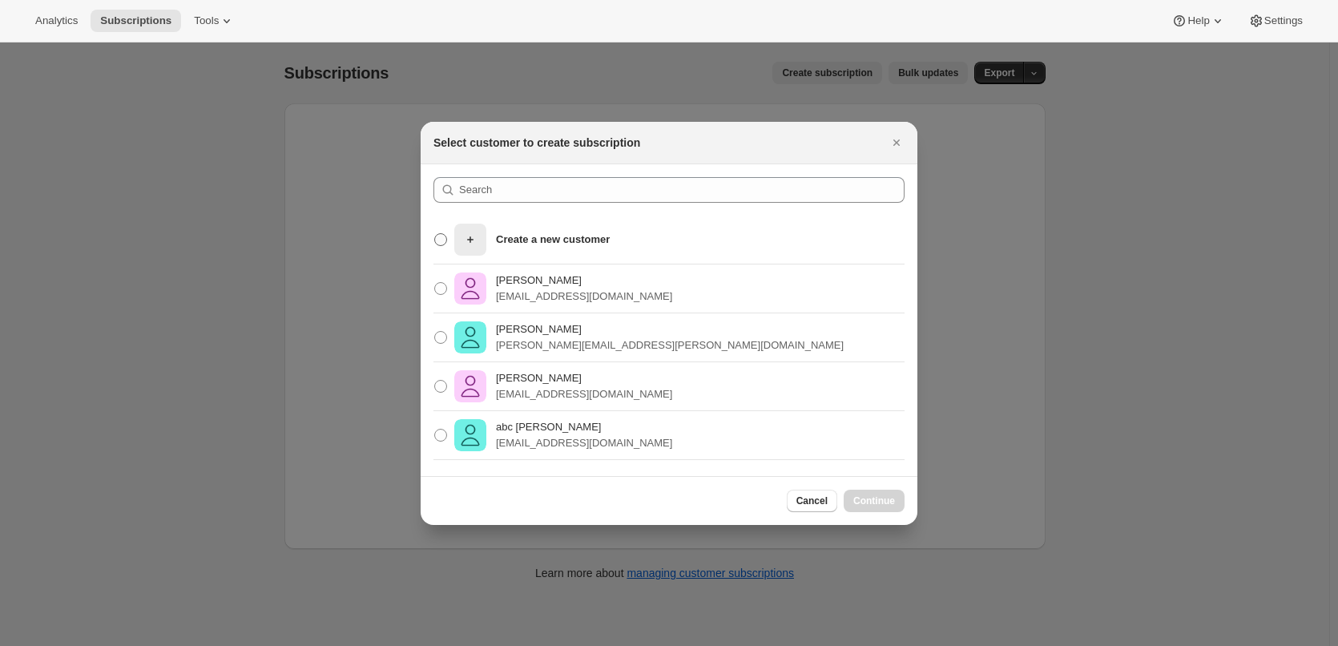
click at [438, 236] on span ":r5u:" at bounding box center [440, 239] width 13 height 13
click at [435, 234] on input "Create a new customer" at bounding box center [434, 233] width 1 height 1
radio input "true"
click at [438, 236] on span ":r5u:" at bounding box center [440, 239] width 13 height 13
click at [435, 234] on input "Create a new customer" at bounding box center [434, 233] width 1 height 1
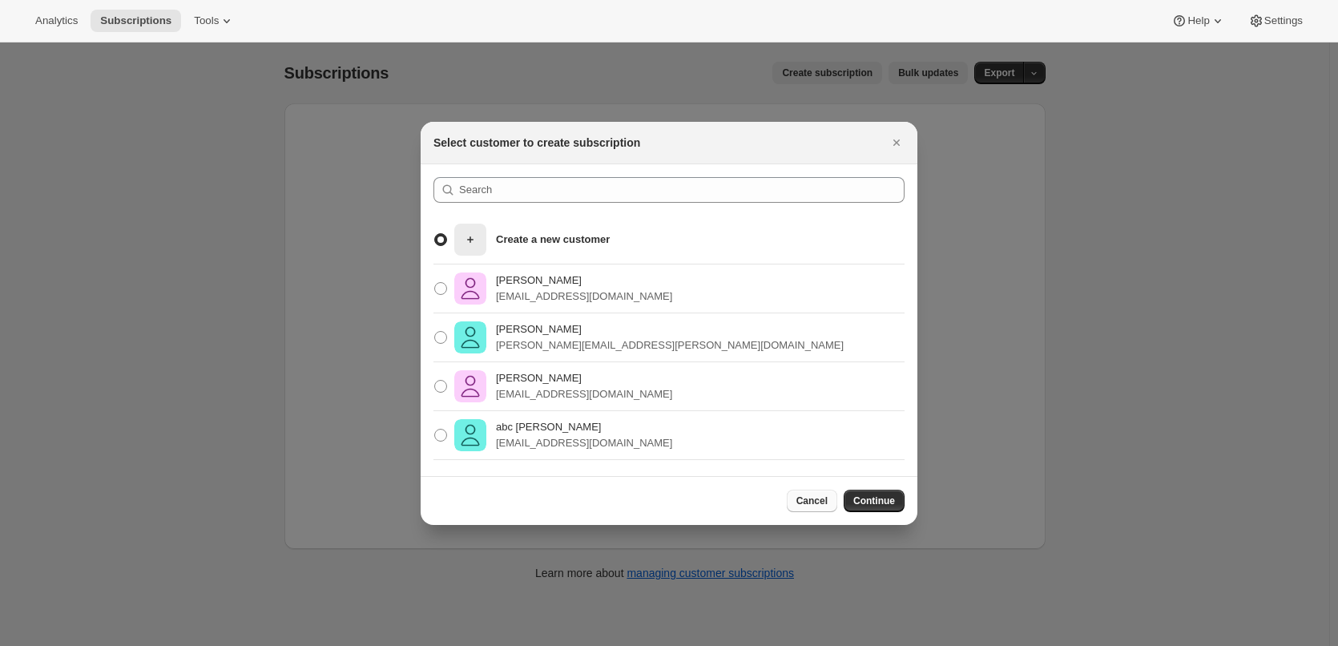
click at [825, 498] on span "Cancel" at bounding box center [812, 500] width 31 height 13
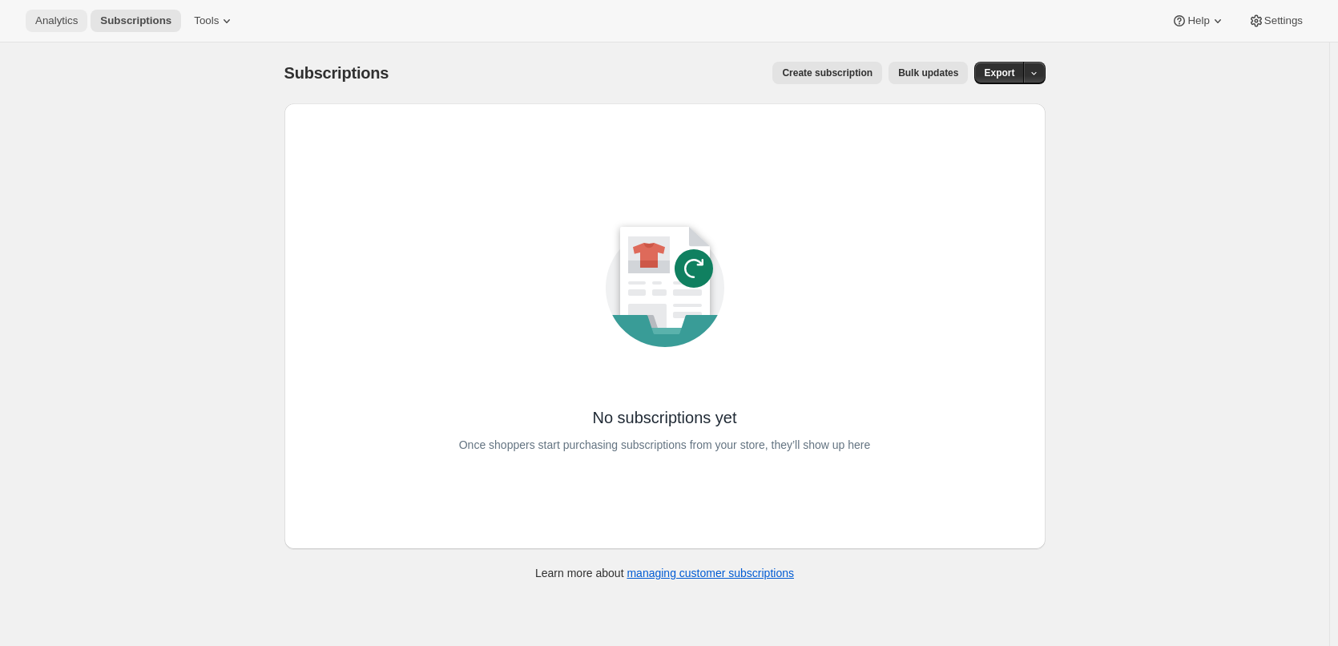
click at [75, 19] on span "Analytics" at bounding box center [56, 20] width 42 height 13
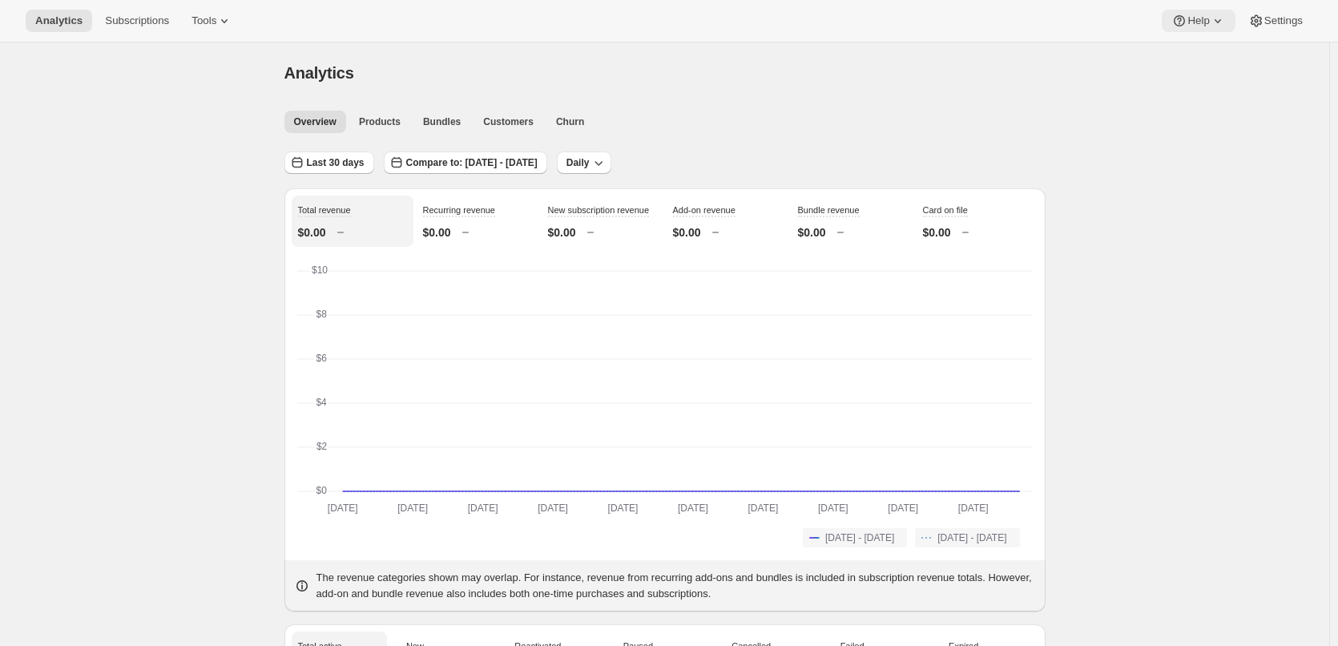
click at [1209, 12] on button "Help" at bounding box center [1198, 21] width 73 height 22
click at [151, 15] on span "Subscriptions" at bounding box center [137, 20] width 64 height 13
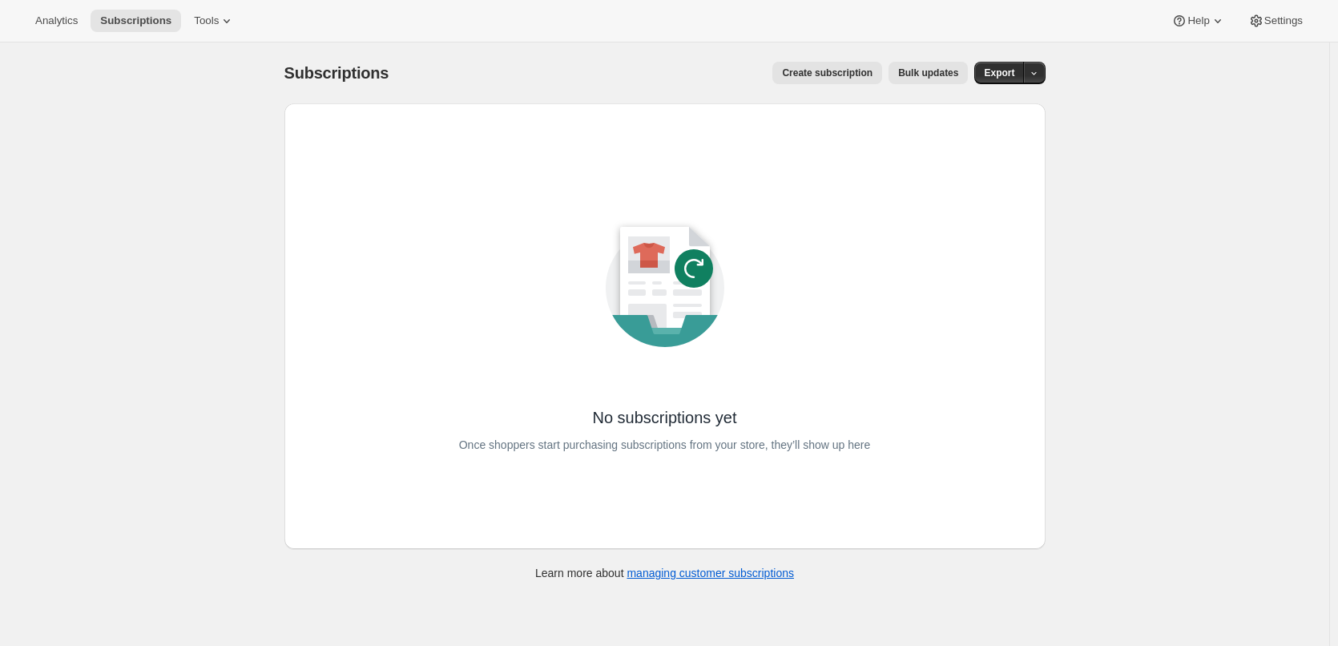
click at [825, 67] on span "Create subscription" at bounding box center [827, 73] width 91 height 13
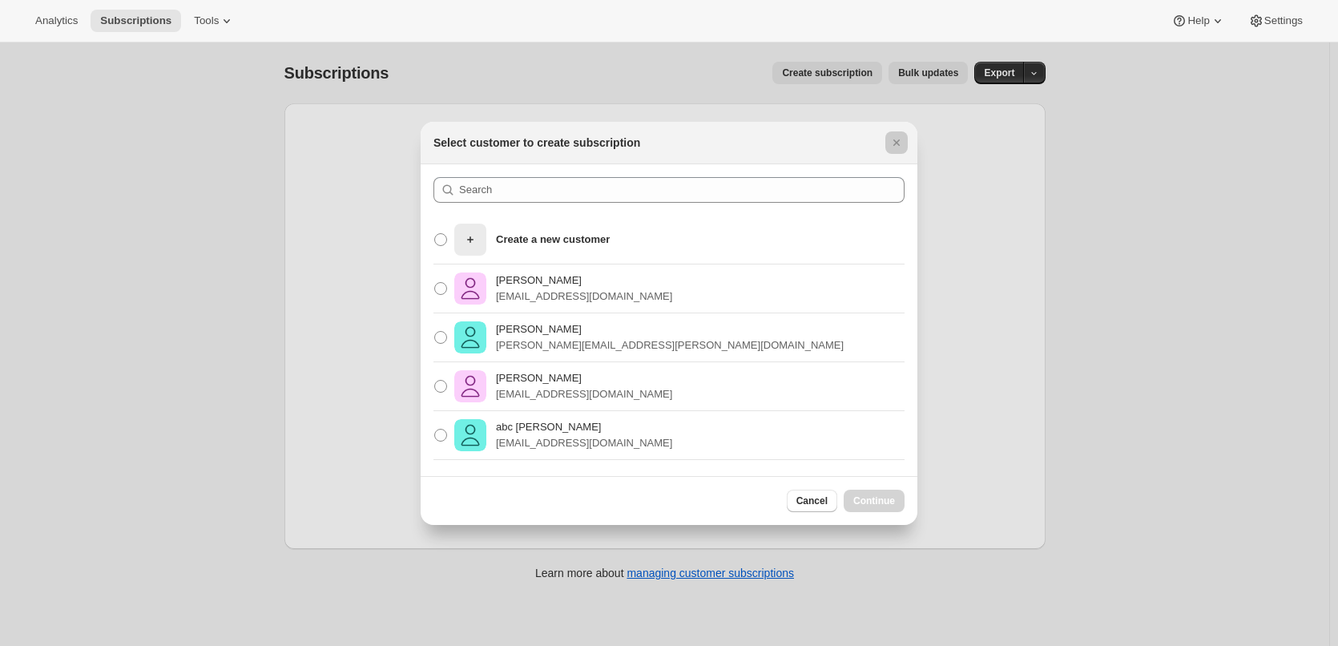
click at [960, 100] on div at bounding box center [669, 323] width 1338 height 646
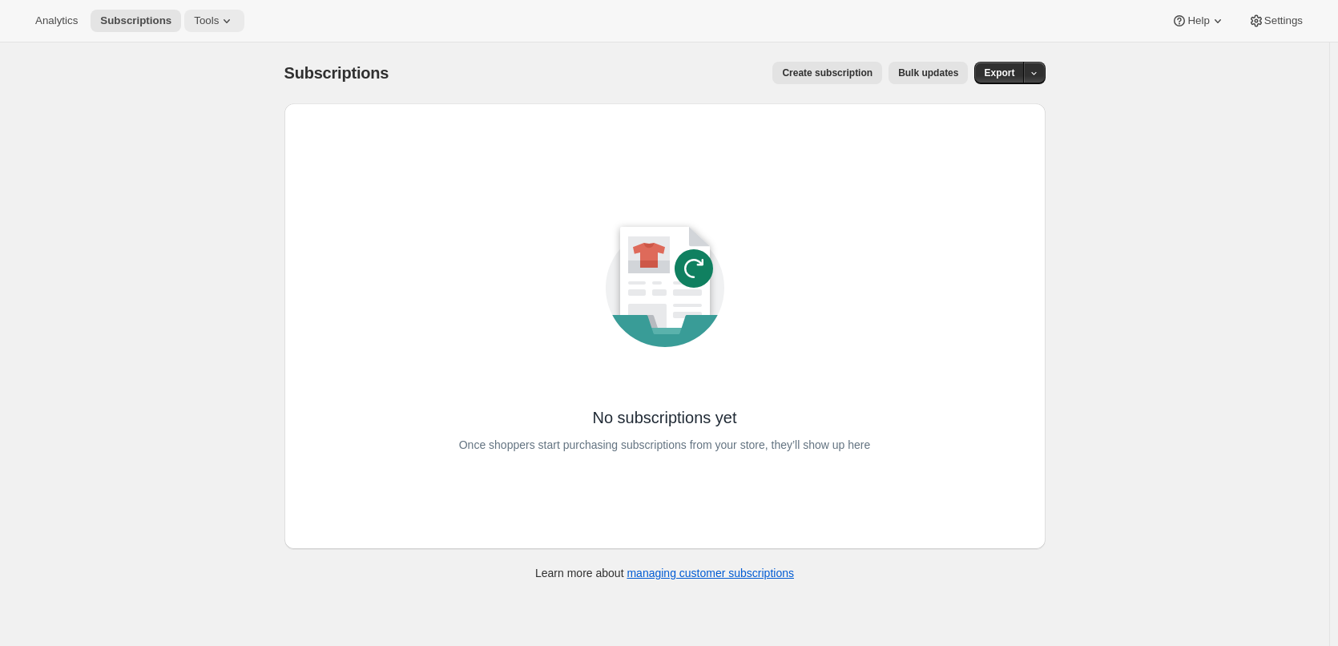
click at [196, 23] on span "Tools" at bounding box center [206, 20] width 25 height 13
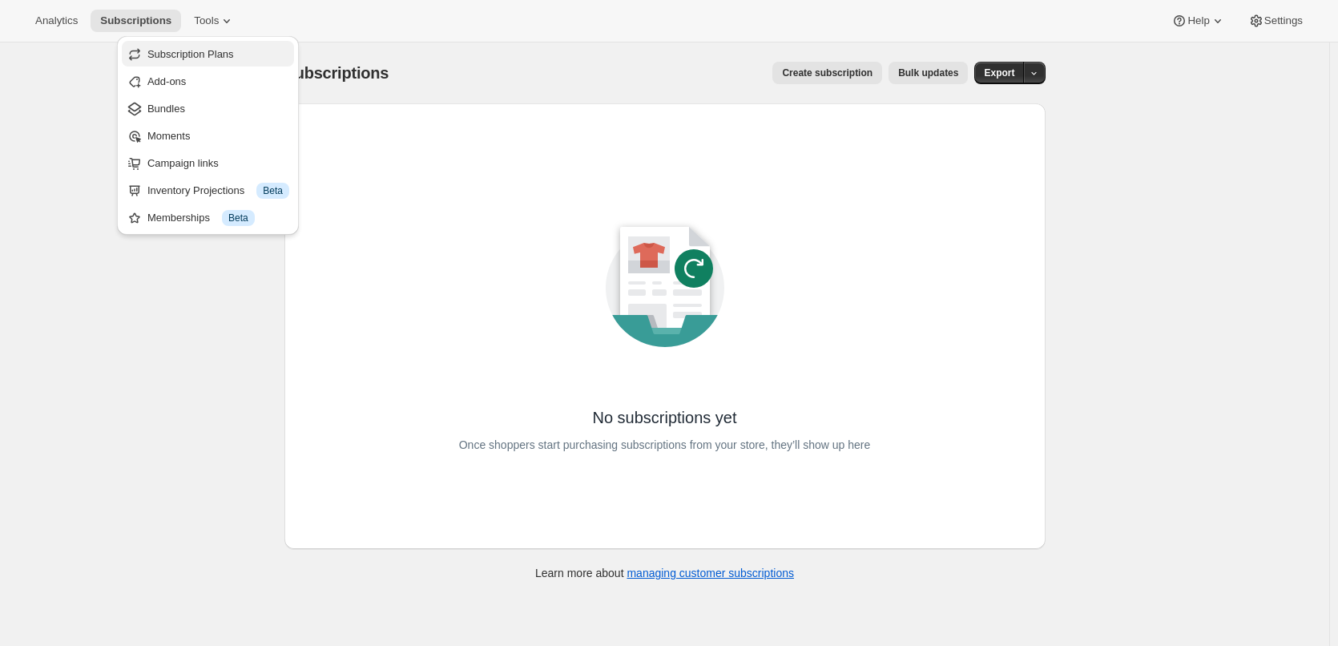
click at [190, 50] on span "Subscription Plans" at bounding box center [190, 54] width 87 height 12
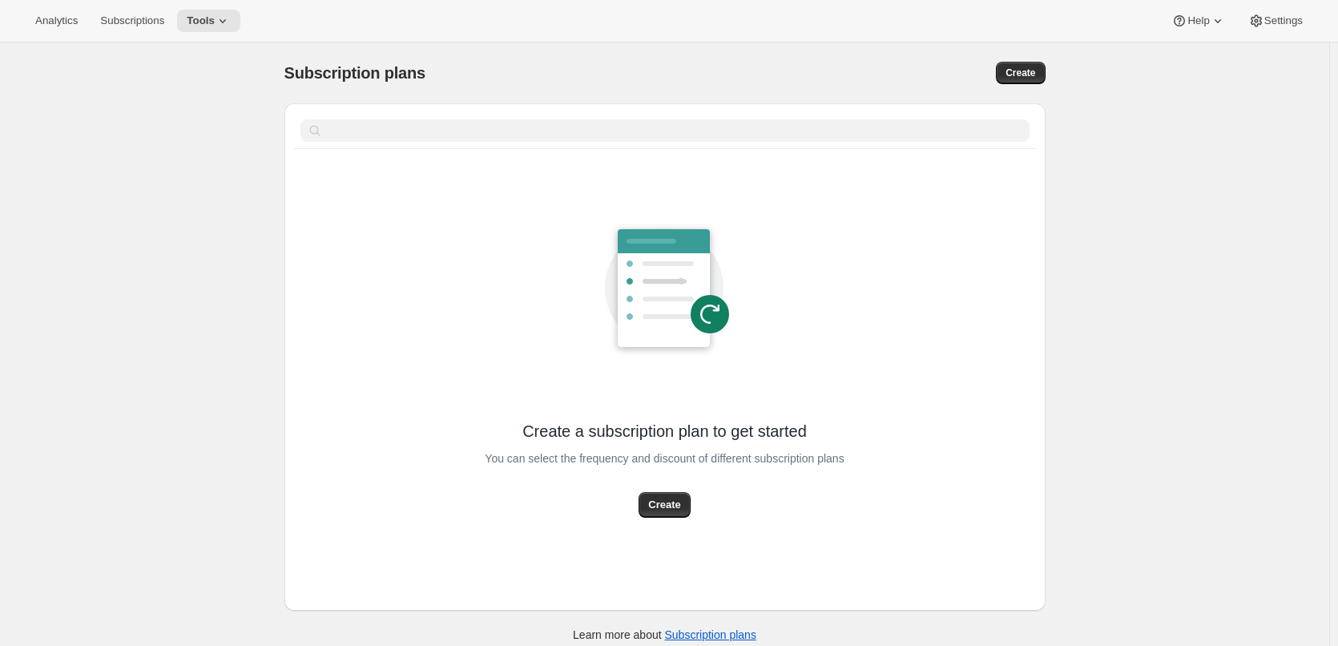
click at [674, 490] on div "You can select the frequency and discount of different subscription plans" at bounding box center [664, 467] width 359 height 50
click at [668, 503] on span "Create" at bounding box center [664, 505] width 32 height 16
select select "WEEK"
select select "MONTH"
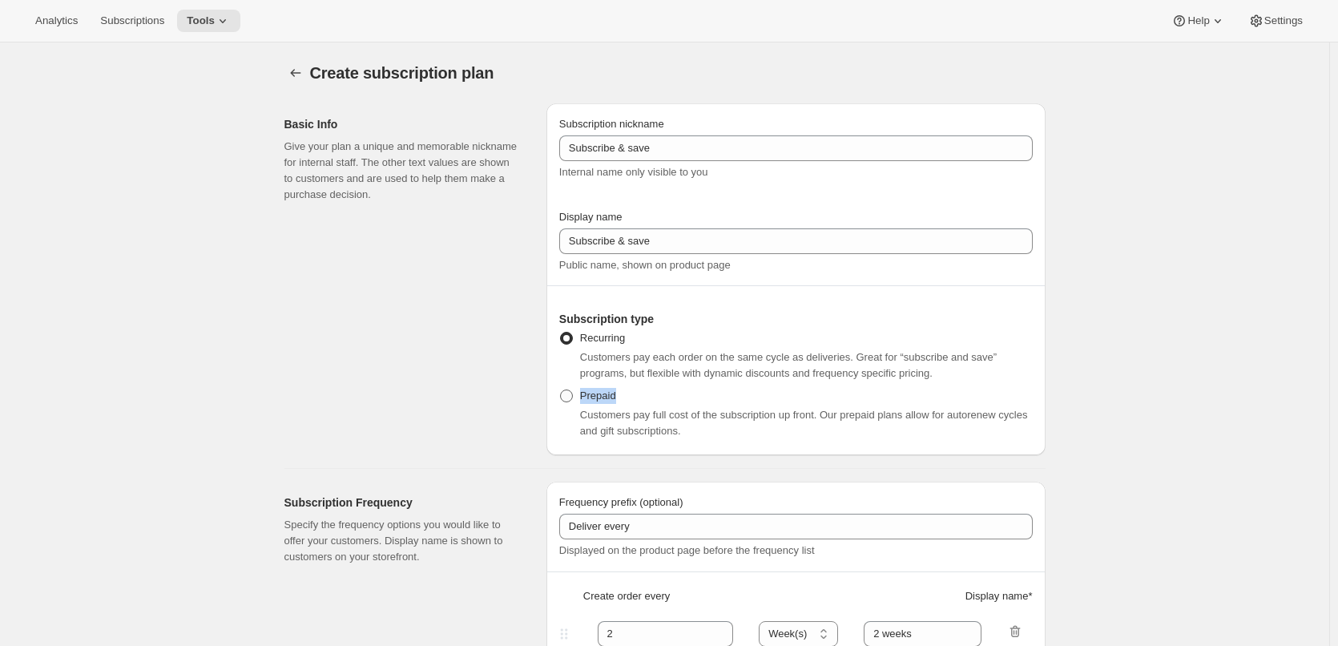
drag, startPoint x: 626, startPoint y: 398, endPoint x: 583, endPoint y: 400, distance: 43.3
click at [583, 400] on div "Prepaid Customers pay full cost of the subscription up front. Our prepaid plans…" at bounding box center [796, 412] width 474 height 54
click at [572, 403] on div at bounding box center [572, 403] width 0 height 0
click at [793, 414] on span "Customers pay full cost of the subscription up front. Our prepaid plans allow f…" at bounding box center [804, 423] width 448 height 28
drag, startPoint x: 643, startPoint y: 341, endPoint x: 573, endPoint y: 340, distance: 69.7
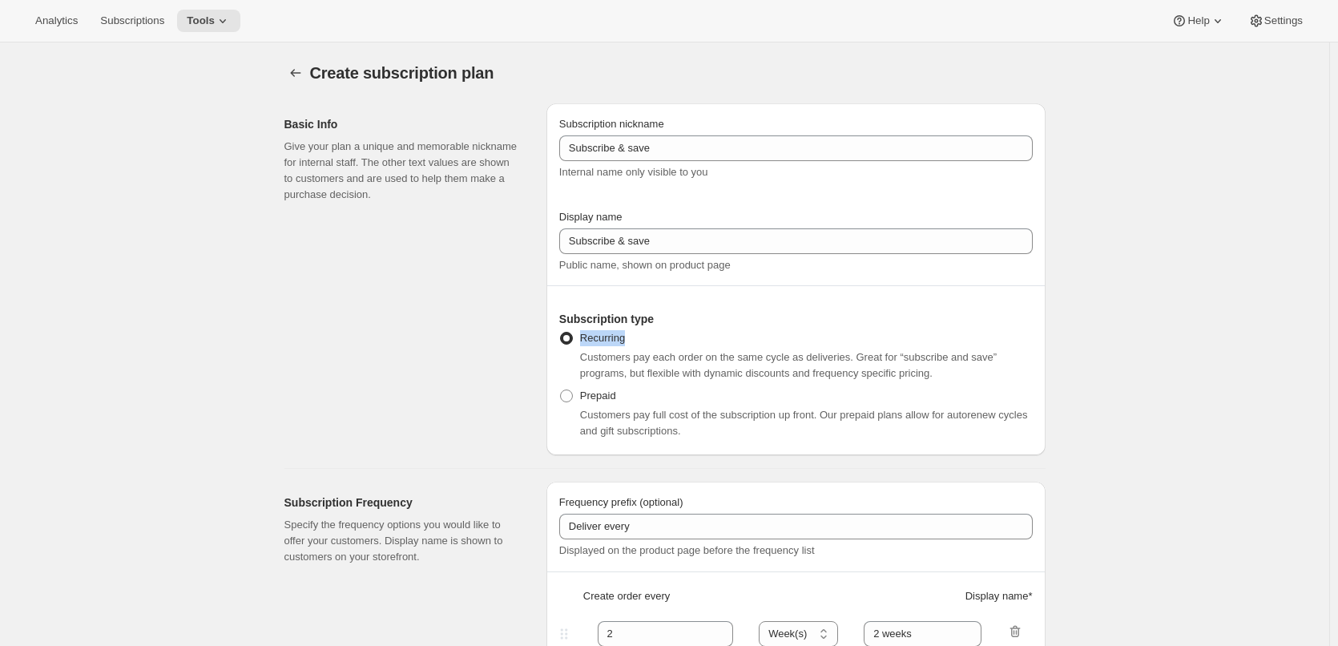
click at [573, 340] on div "Recurring Customers pay each order on the same cycle as deliveries. Great for “…" at bounding box center [796, 354] width 474 height 54
click at [563, 345] on div at bounding box center [563, 345] width 0 height 0
click at [739, 331] on div "Recurring Customers pay each order on the same cycle as deliveries. Great for “…" at bounding box center [796, 354] width 474 height 54
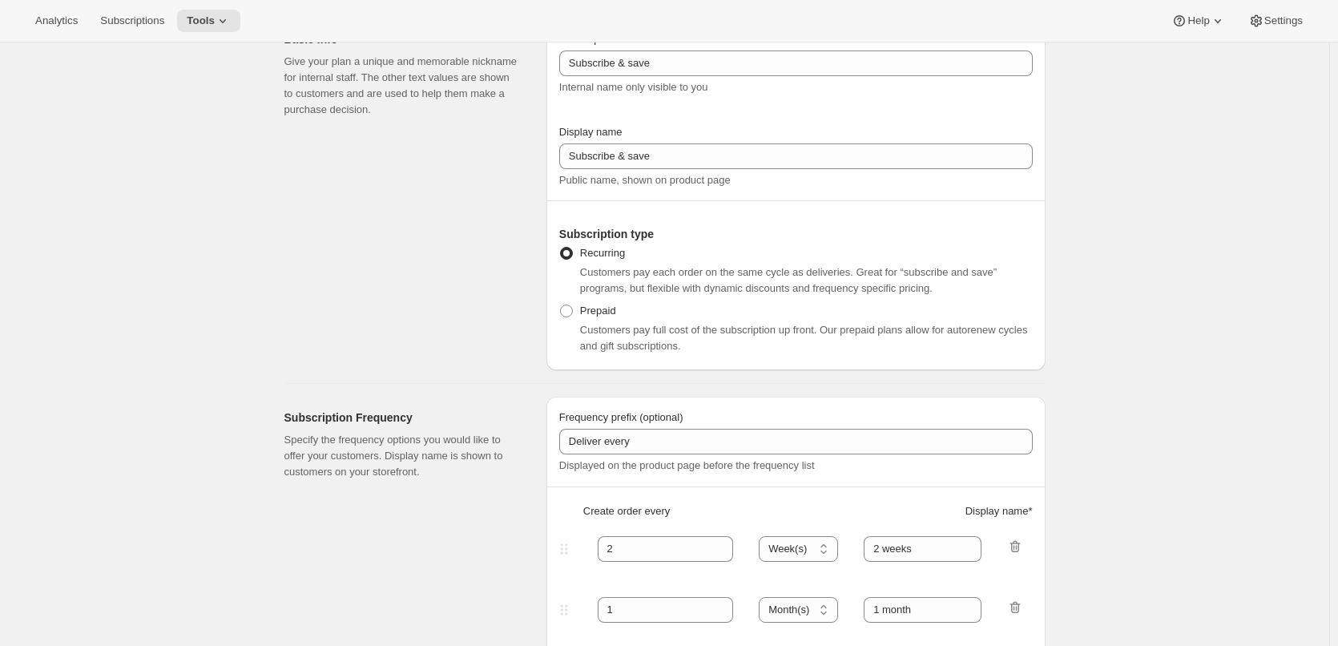
scroll to position [160, 0]
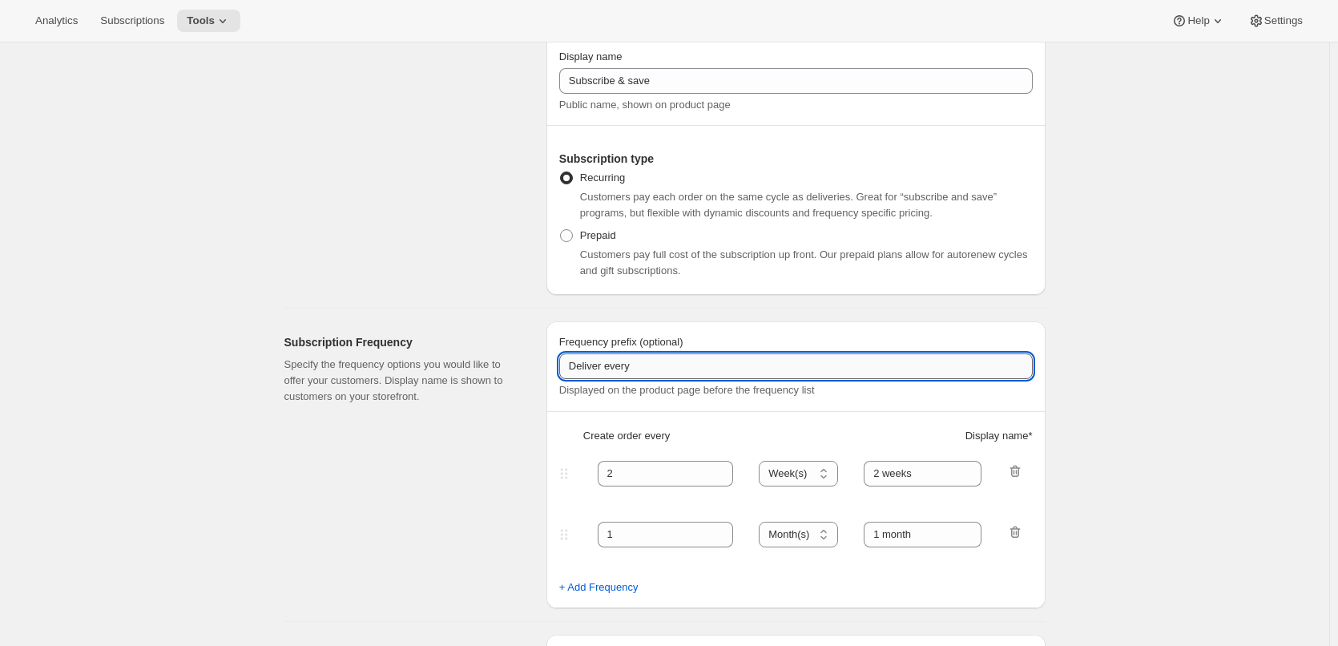
click at [688, 368] on input "Deliver every" at bounding box center [796, 366] width 474 height 26
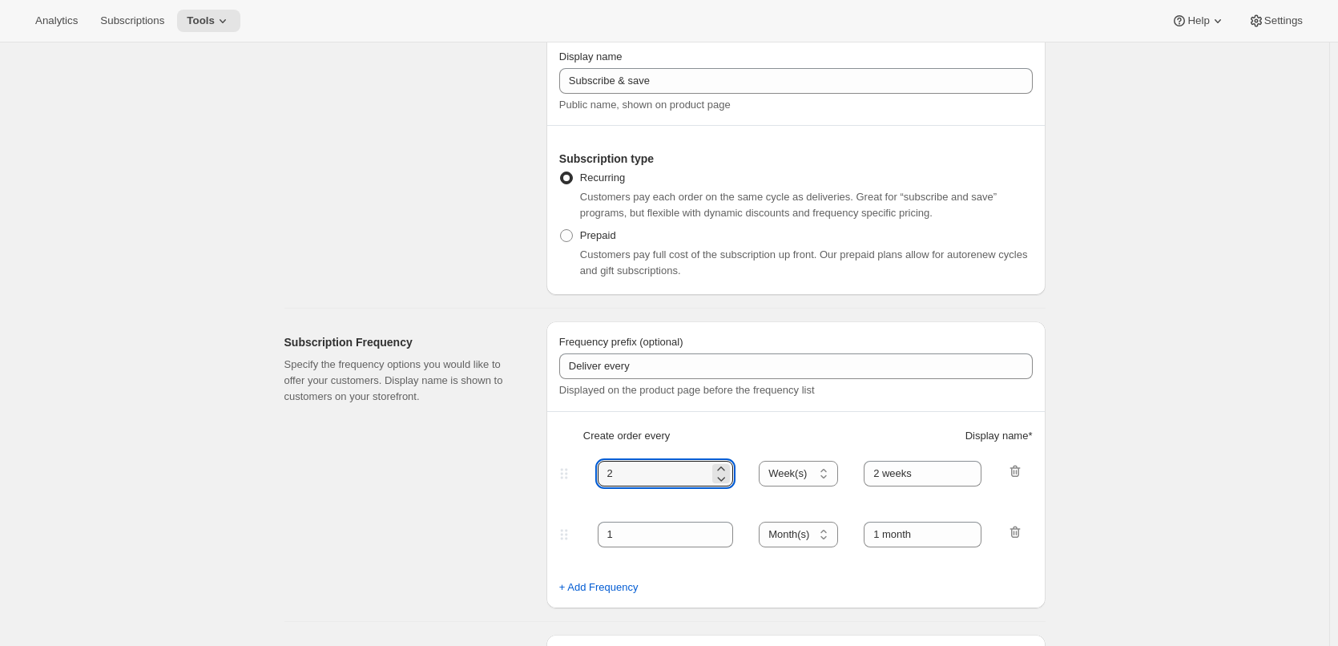
drag, startPoint x: 649, startPoint y: 482, endPoint x: 596, endPoint y: 482, distance: 52.9
click at [596, 482] on div "2 Day(s) Week(s) Month(s) Year(s) Week(s) 2 weeks" at bounding box center [789, 474] width 467 height 26
type input "1"
click at [820, 477] on select "Day(s) Week(s) Month(s) Year(s)" at bounding box center [798, 474] width 79 height 26
select select "DAY"
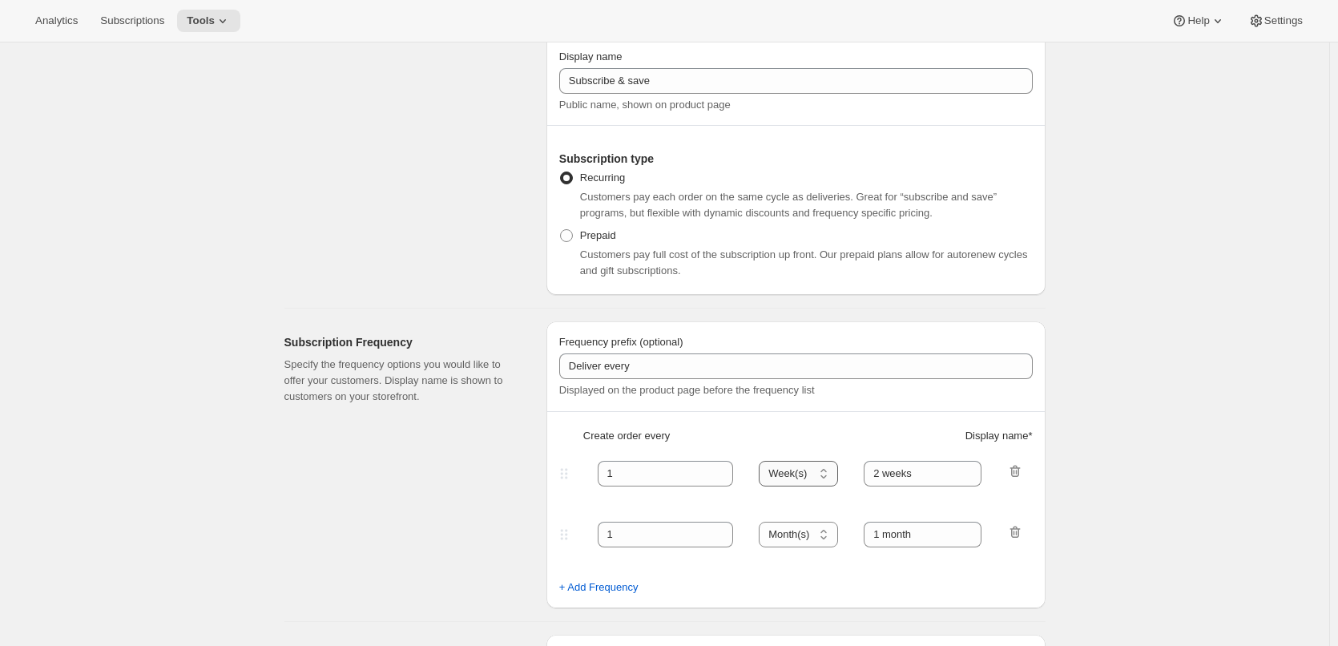
click at [764, 461] on select "Day(s) Week(s) Month(s) Year(s)" at bounding box center [798, 474] width 79 height 26
drag, startPoint x: 931, startPoint y: 471, endPoint x: 829, endPoint y: 468, distance: 102.6
click at [829, 468] on div "1 Day(s) Week(s) Month(s) Year(s) Day(s) 2 weeks" at bounding box center [789, 474] width 467 height 26
type input "1 day"
click at [1016, 529] on icon "button" at bounding box center [1015, 533] width 10 height 12
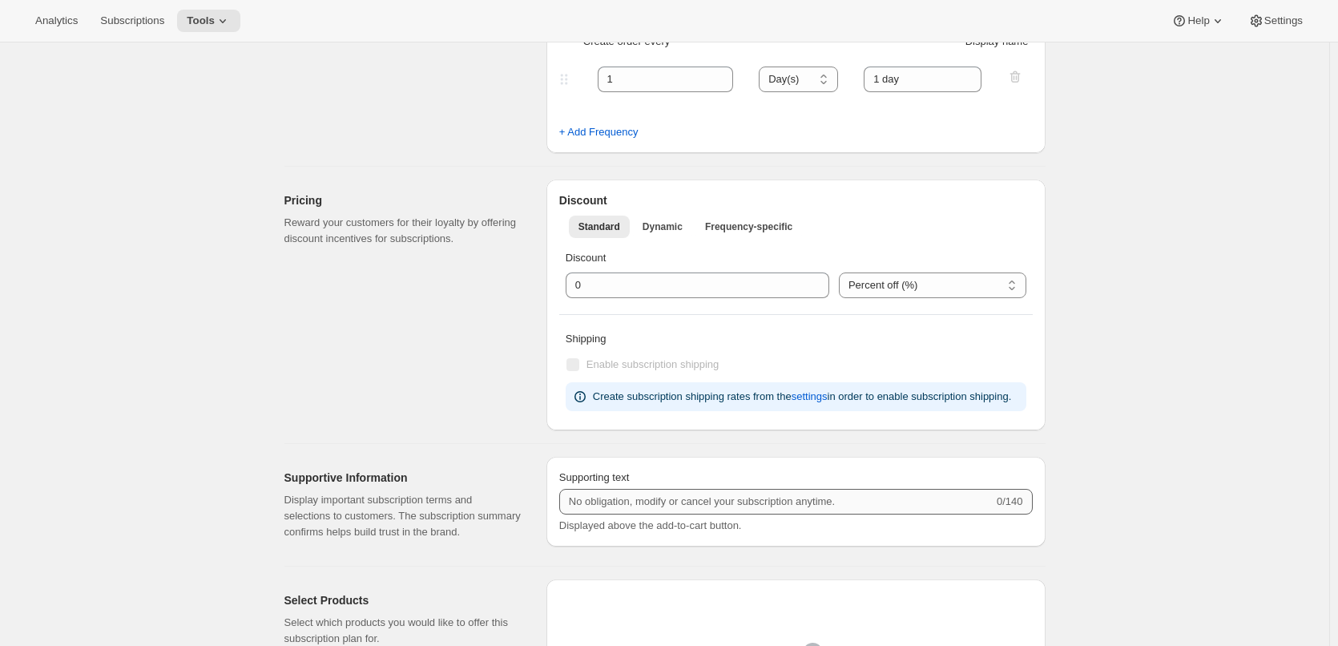
scroll to position [561, 0]
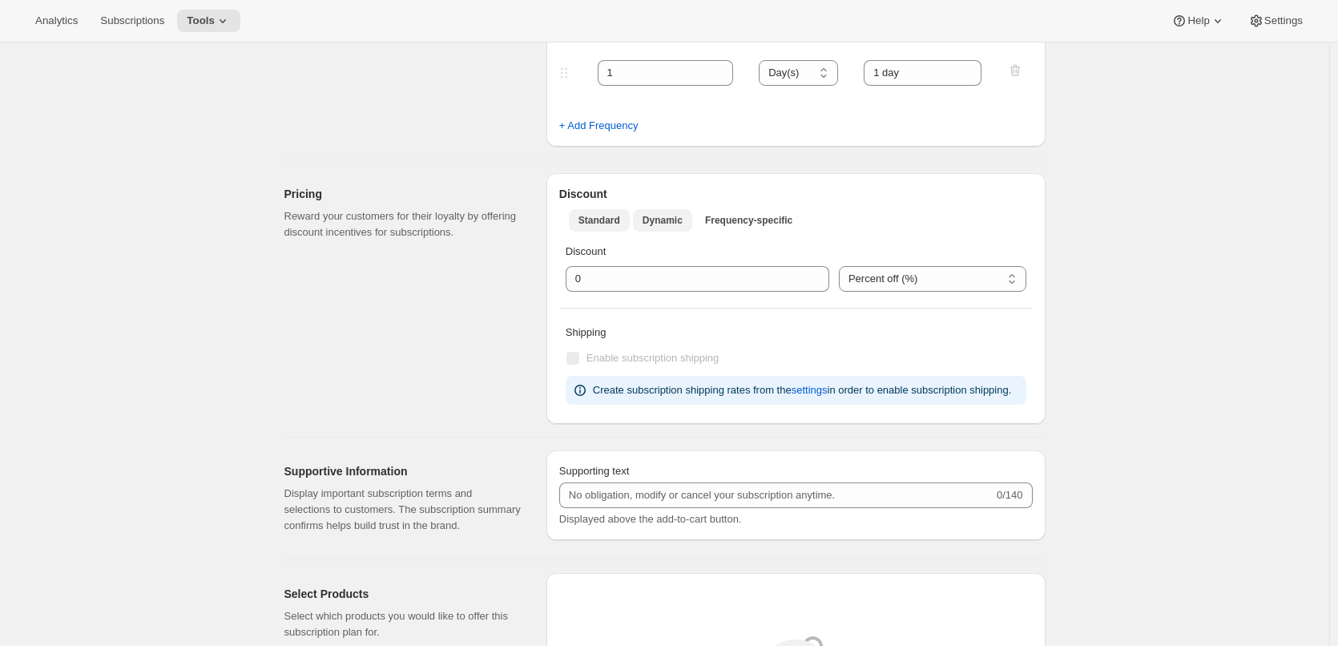
click at [649, 221] on span "Dynamic" at bounding box center [663, 220] width 40 height 13
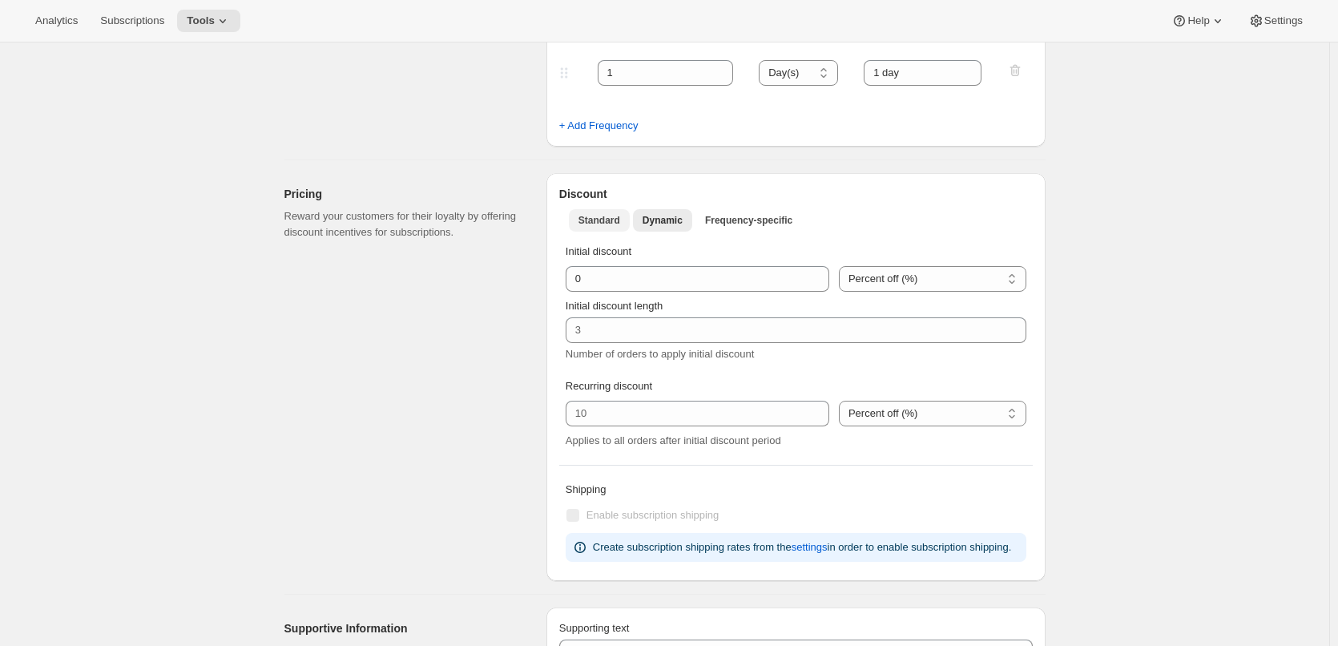
click at [600, 221] on span "Standard" at bounding box center [600, 220] width 42 height 13
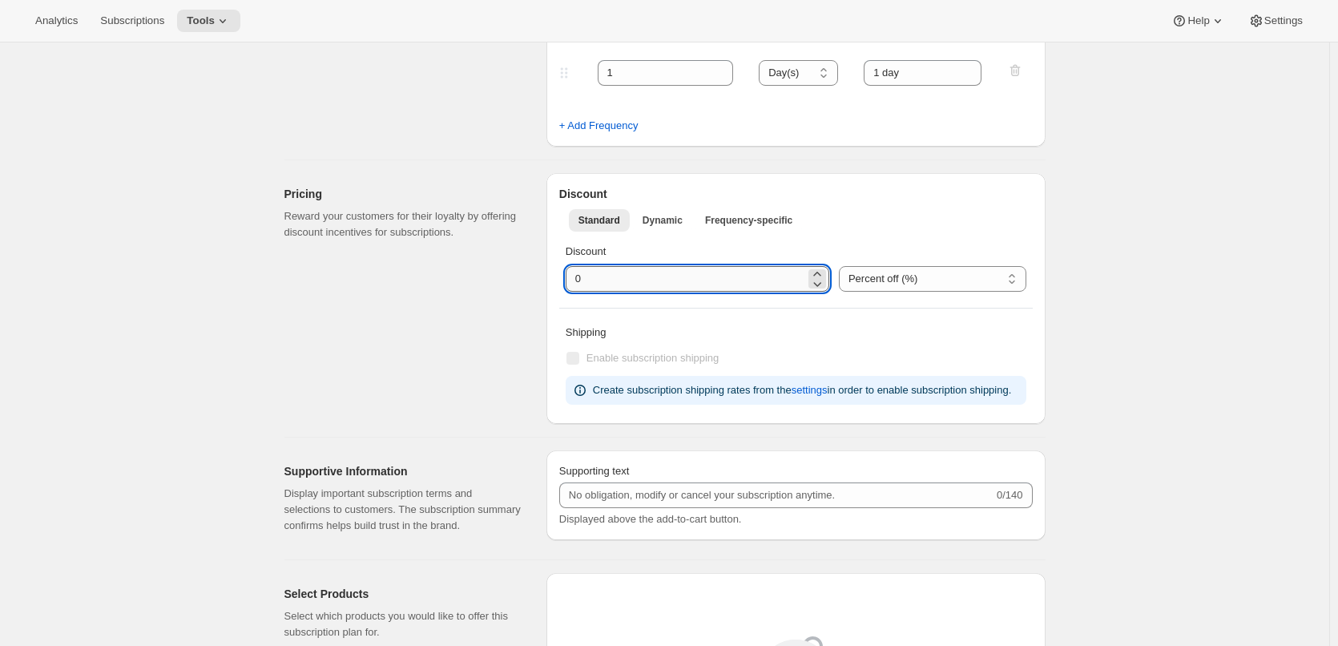
drag, startPoint x: 601, startPoint y: 281, endPoint x: 576, endPoint y: 281, distance: 24.8
click at [576, 281] on input "integer" at bounding box center [686, 279] width 240 height 26
type input "5"
click at [761, 321] on div "Shipping Enable subscription shipping Create subscription shipping rates from t…" at bounding box center [796, 364] width 474 height 93
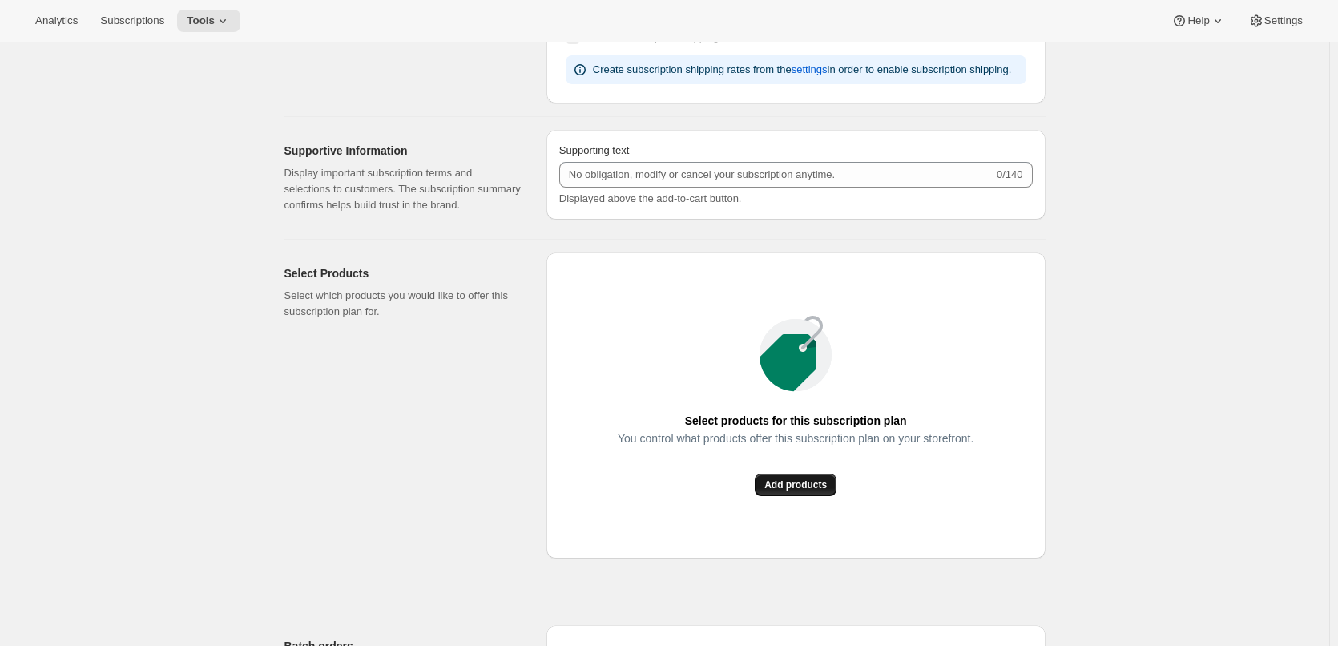
click at [814, 487] on span "Add products" at bounding box center [796, 484] width 63 height 13
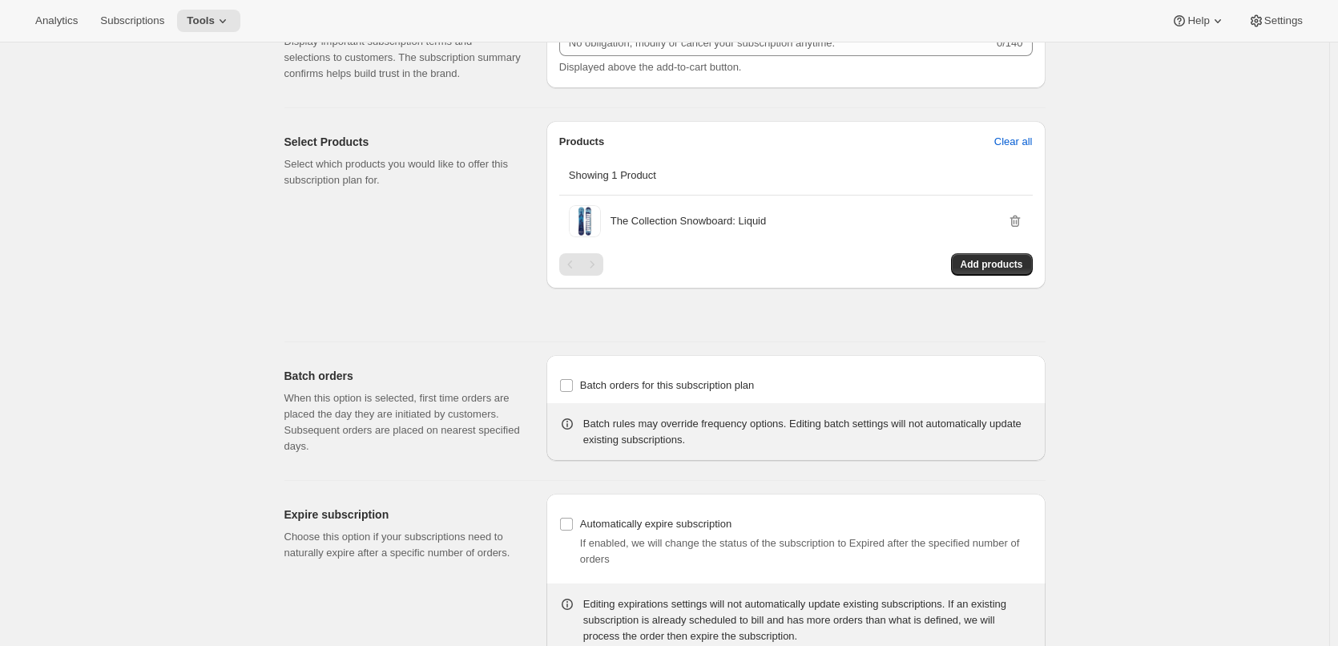
scroll to position [1042, 0]
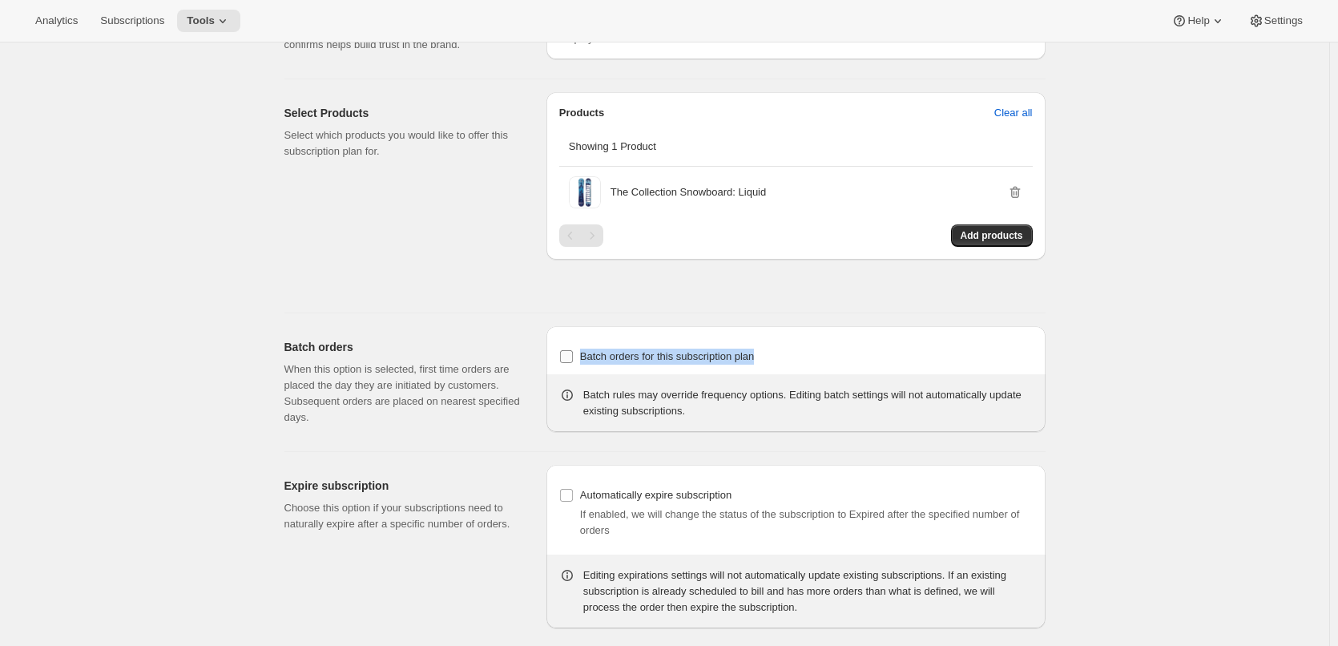
drag, startPoint x: 775, startPoint y: 354, endPoint x: 587, endPoint y: 358, distance: 188.4
click at [587, 358] on div "Batch orders for this subscription plan" at bounding box center [796, 356] width 474 height 22
click at [576, 364] on div at bounding box center [576, 364] width 0 height 0
click at [845, 368] on div "Batch orders for this subscription plan" at bounding box center [796, 356] width 474 height 35
click at [566, 361] on input "Batch orders for this subscription plan" at bounding box center [566, 356] width 13 height 13
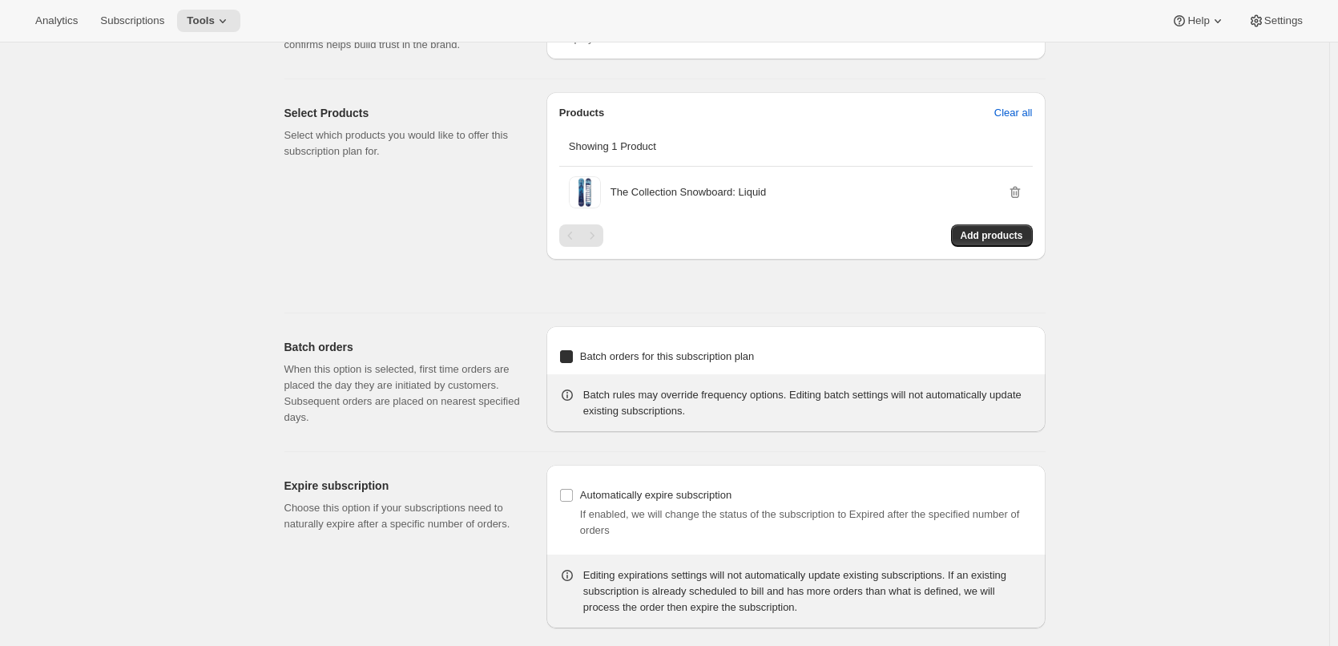
checkbox input "true"
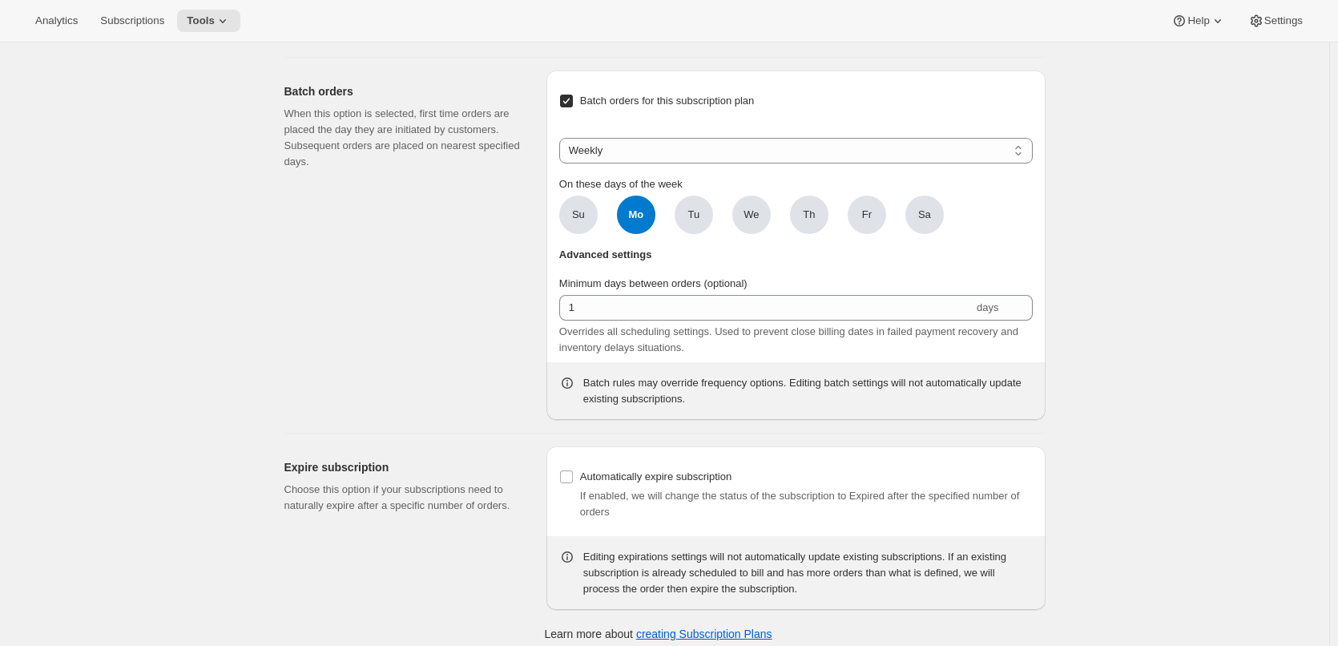
scroll to position [1310, 0]
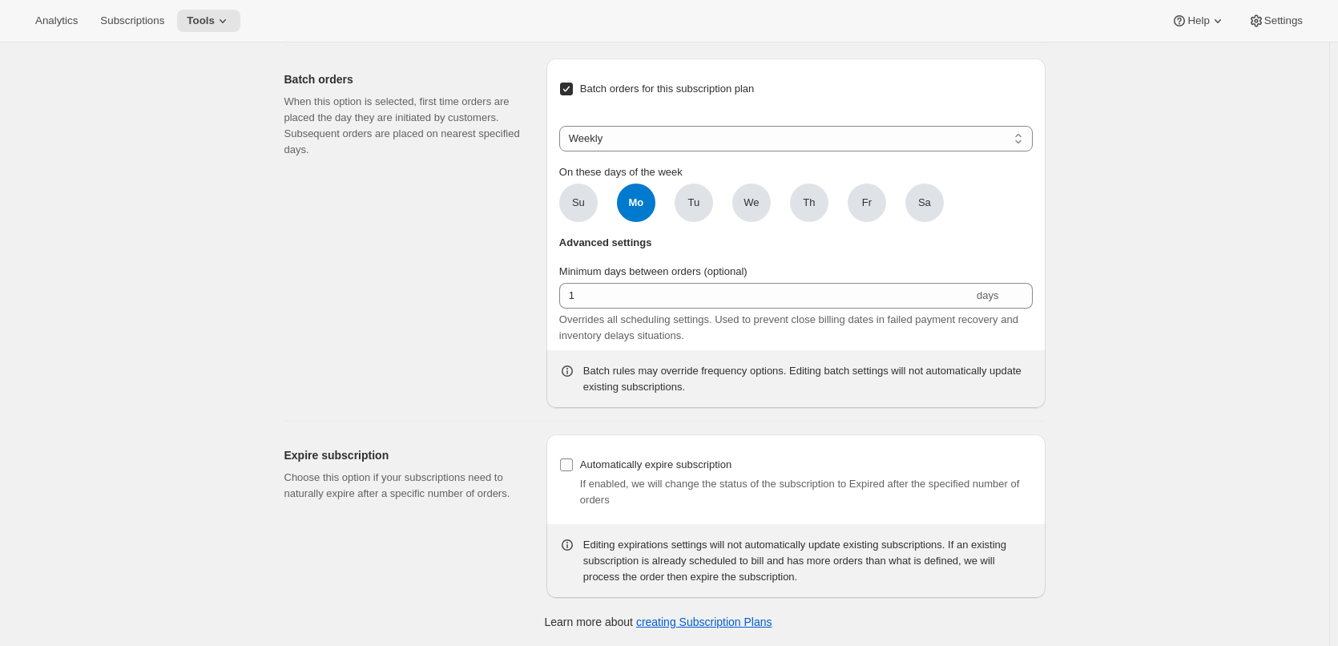
click at [573, 465] on input "Automatically expire subscription" at bounding box center [566, 464] width 13 height 13
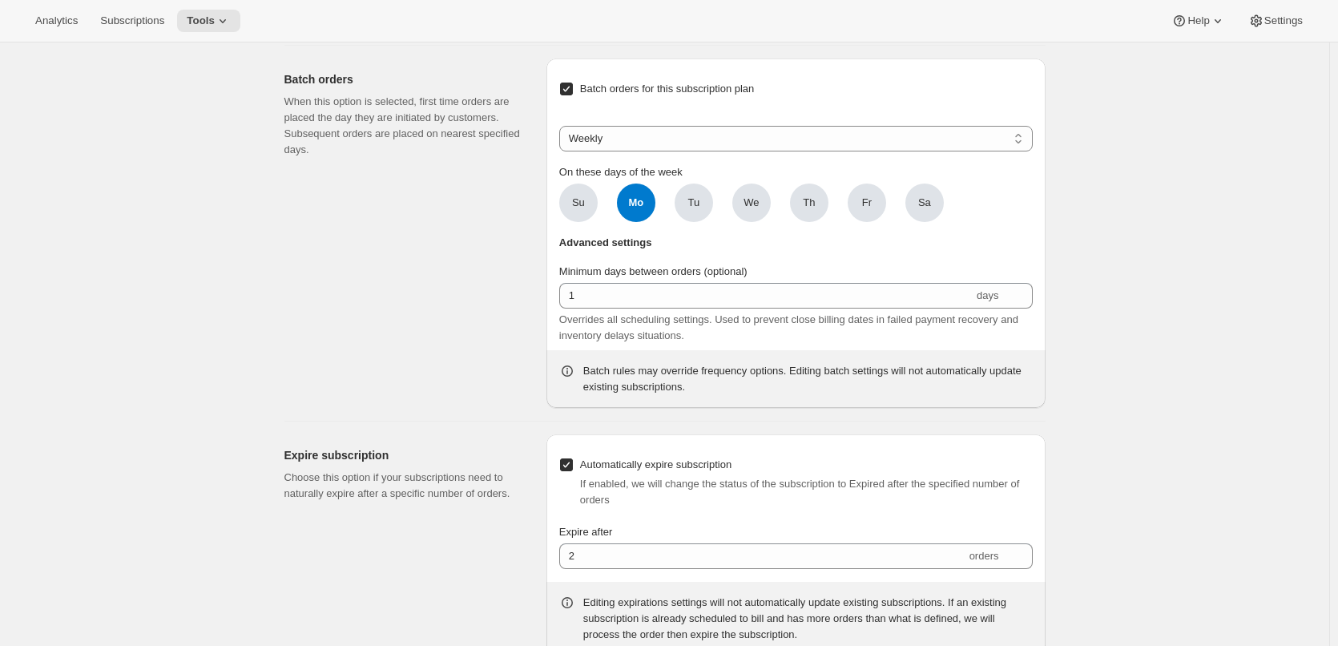
click at [646, 466] on span "Automatically expire subscription" at bounding box center [655, 464] width 151 height 12
click at [573, 466] on input "Automatically expire subscription" at bounding box center [566, 464] width 13 height 13
click at [646, 466] on span "Automatically expire subscription" at bounding box center [655, 464] width 151 height 12
click at [573, 466] on input "Automatically expire subscription" at bounding box center [566, 464] width 13 height 13
click at [646, 466] on span "Automatically expire subscription" at bounding box center [655, 464] width 151 height 12
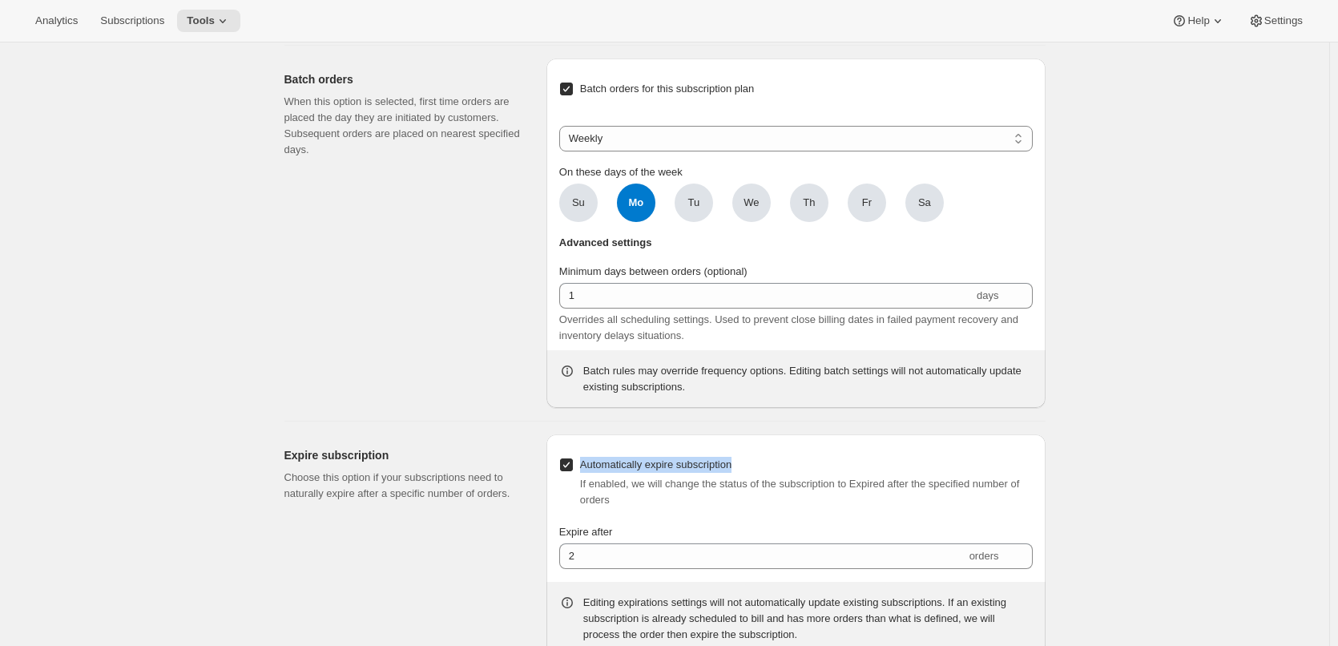
click at [573, 466] on input "Automatically expire subscription" at bounding box center [566, 464] width 13 height 13
checkbox input "false"
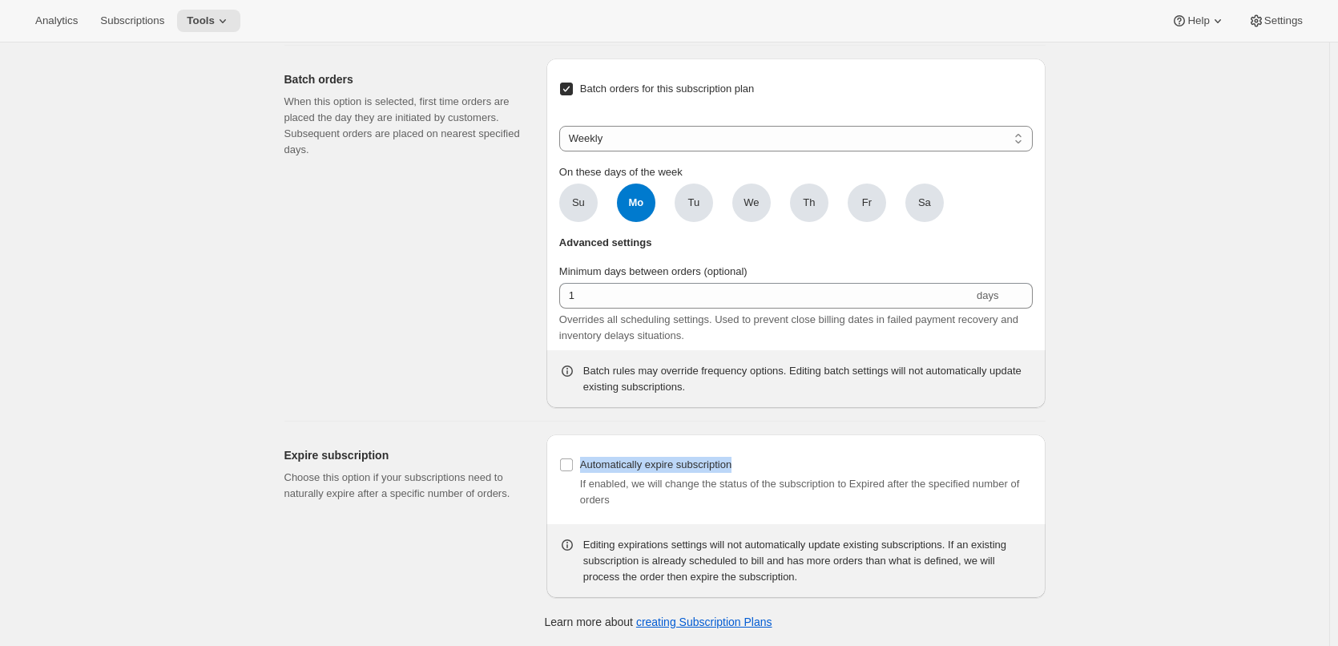
click at [636, 472] on div at bounding box center [636, 472] width 0 height 0
click at [799, 454] on div "Automatically expire subscription If enabled, we will change the status of the …" at bounding box center [796, 481] width 474 height 54
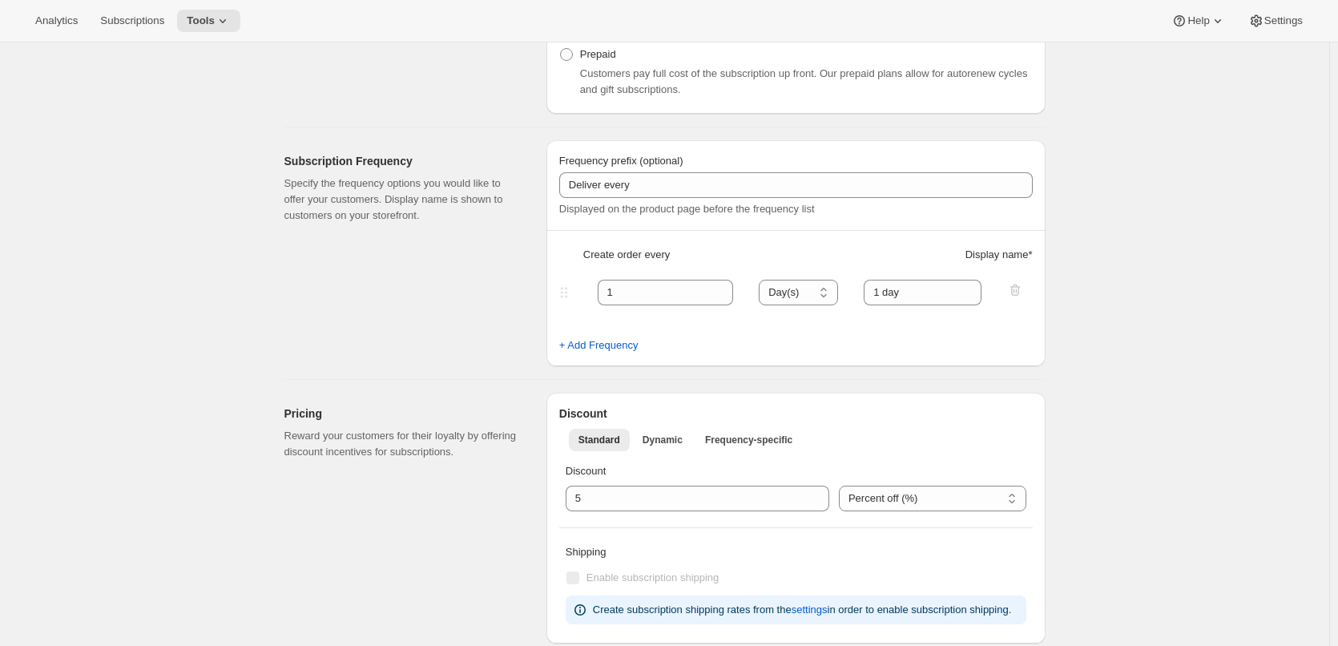
scroll to position [0, 0]
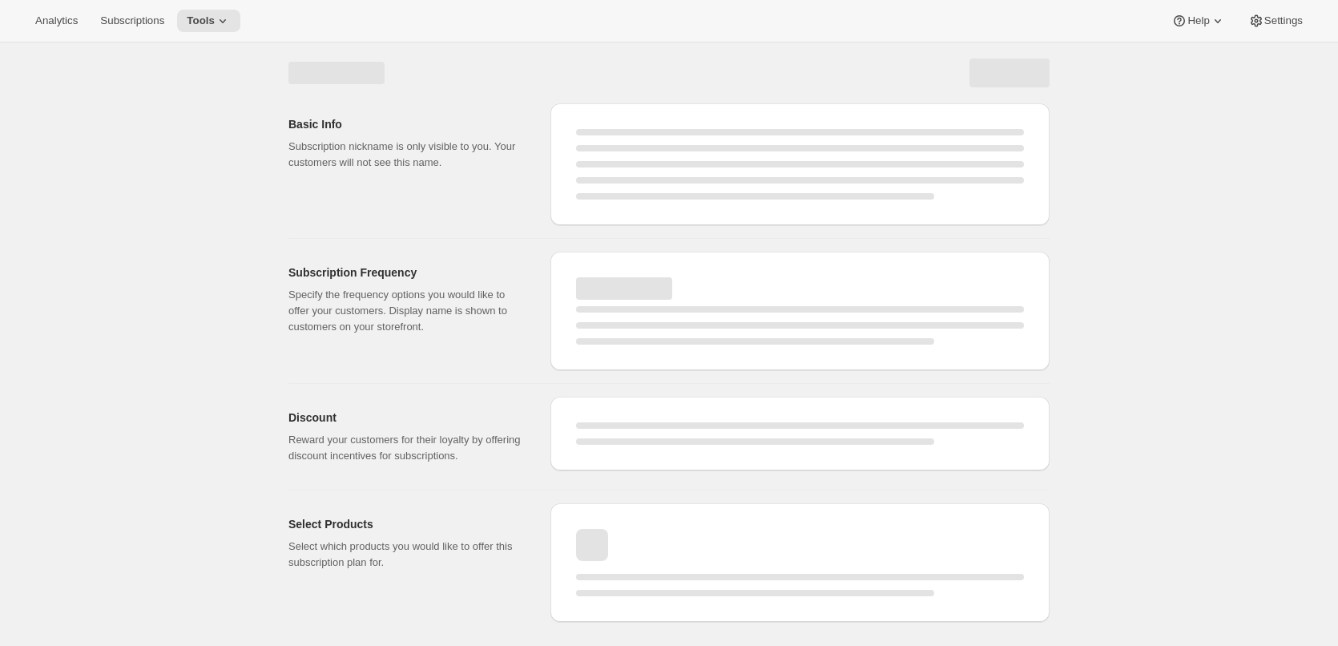
select select "WEEK"
select select "MONTH"
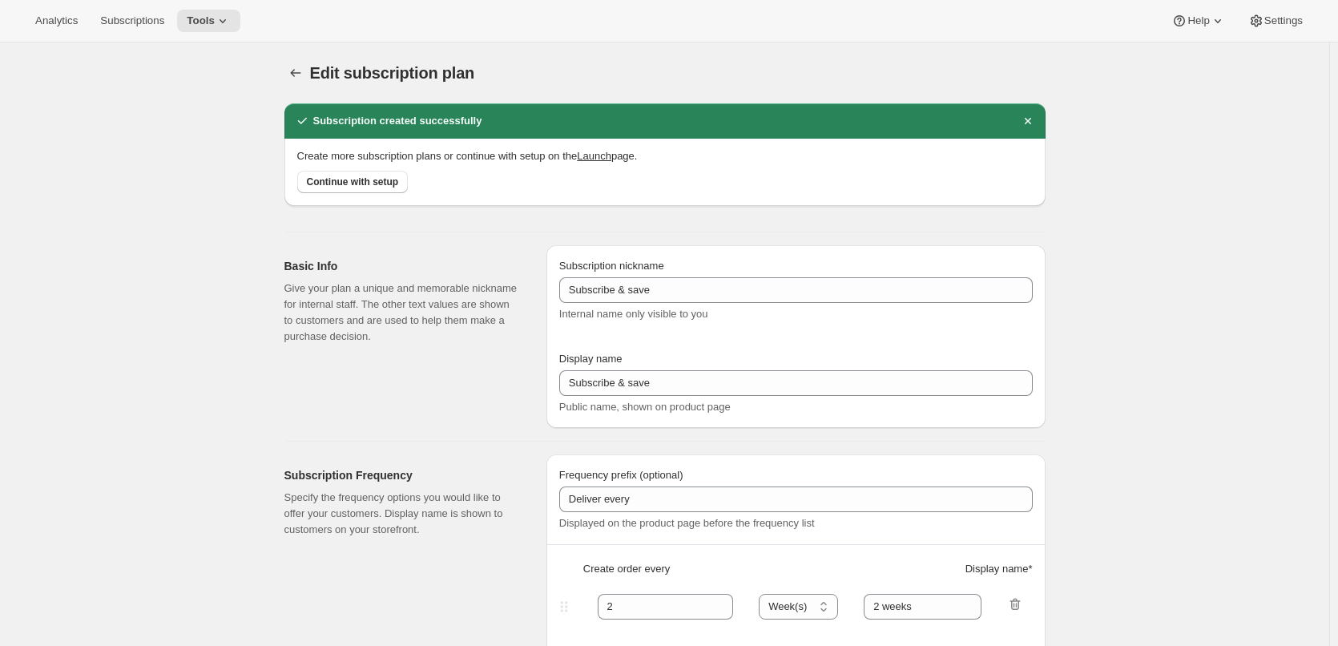
type input "1"
select select "DAY"
type input "1 day"
type input "5"
checkbox input "true"
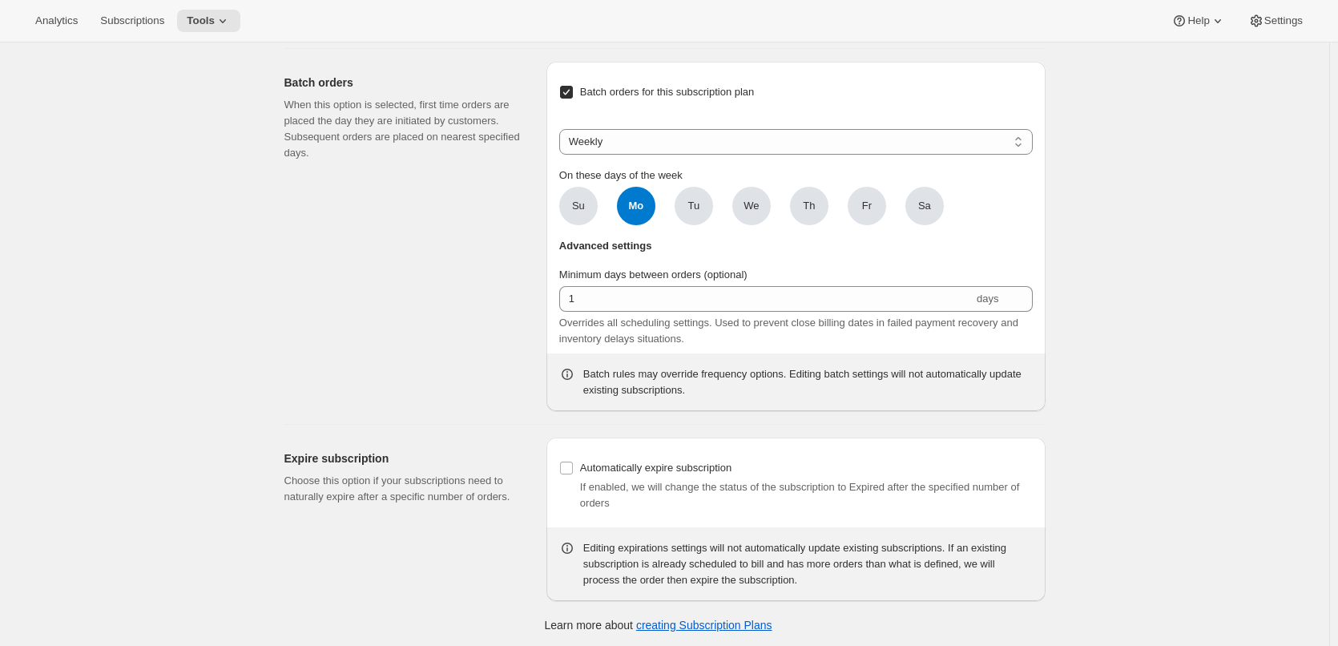
scroll to position [1372, 0]
click at [737, 624] on link "creating Subscription Plans" at bounding box center [704, 622] width 136 height 13
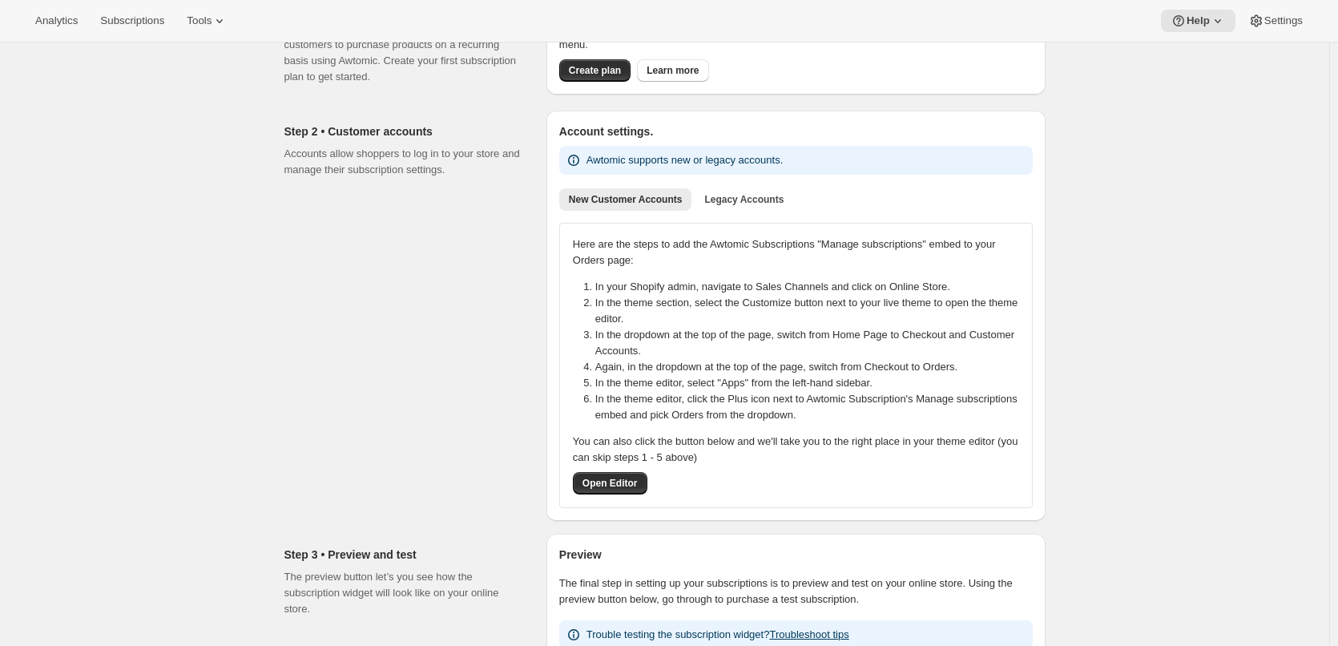
scroll to position [160, 0]
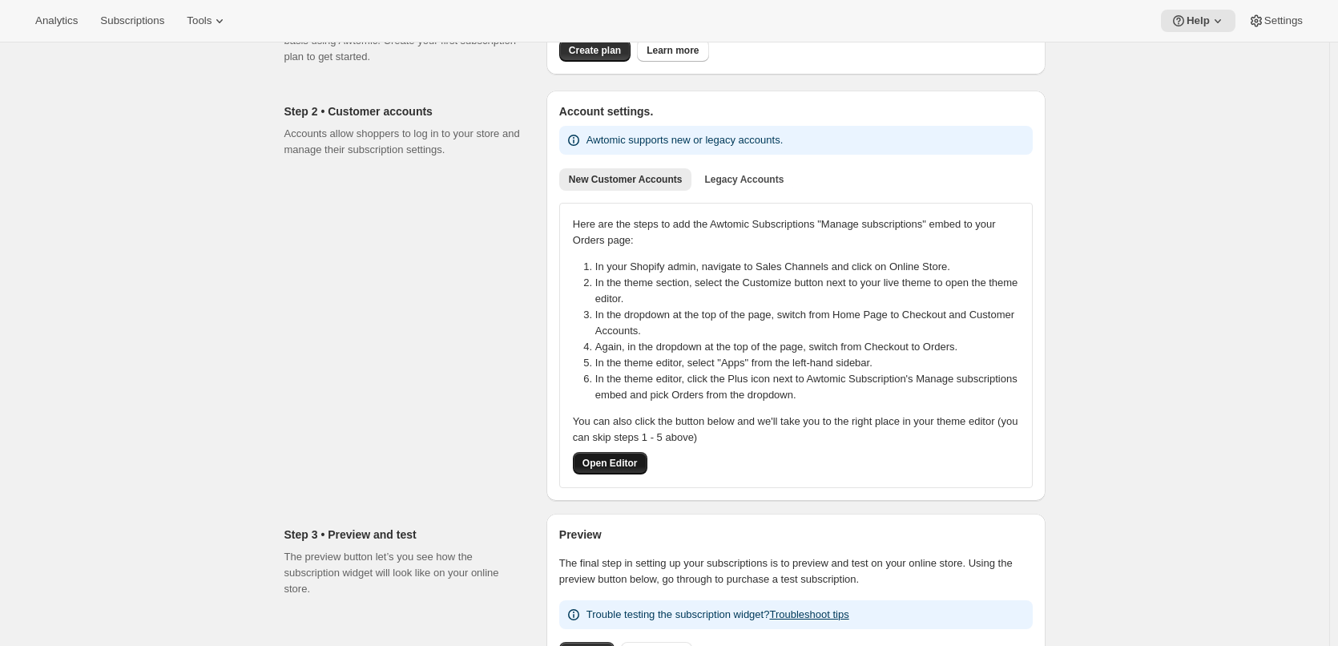
click at [604, 459] on span "Open Editor" at bounding box center [610, 463] width 55 height 13
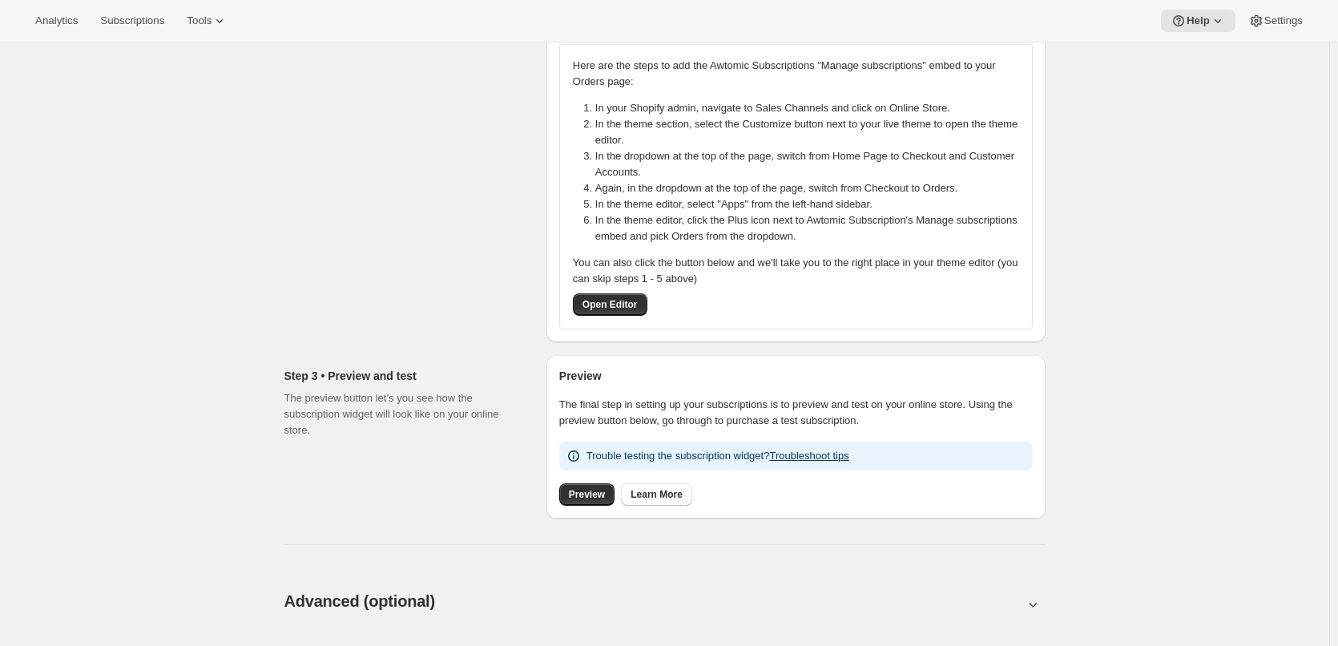
scroll to position [321, 0]
click at [603, 497] on span "Preview" at bounding box center [587, 492] width 36 height 13
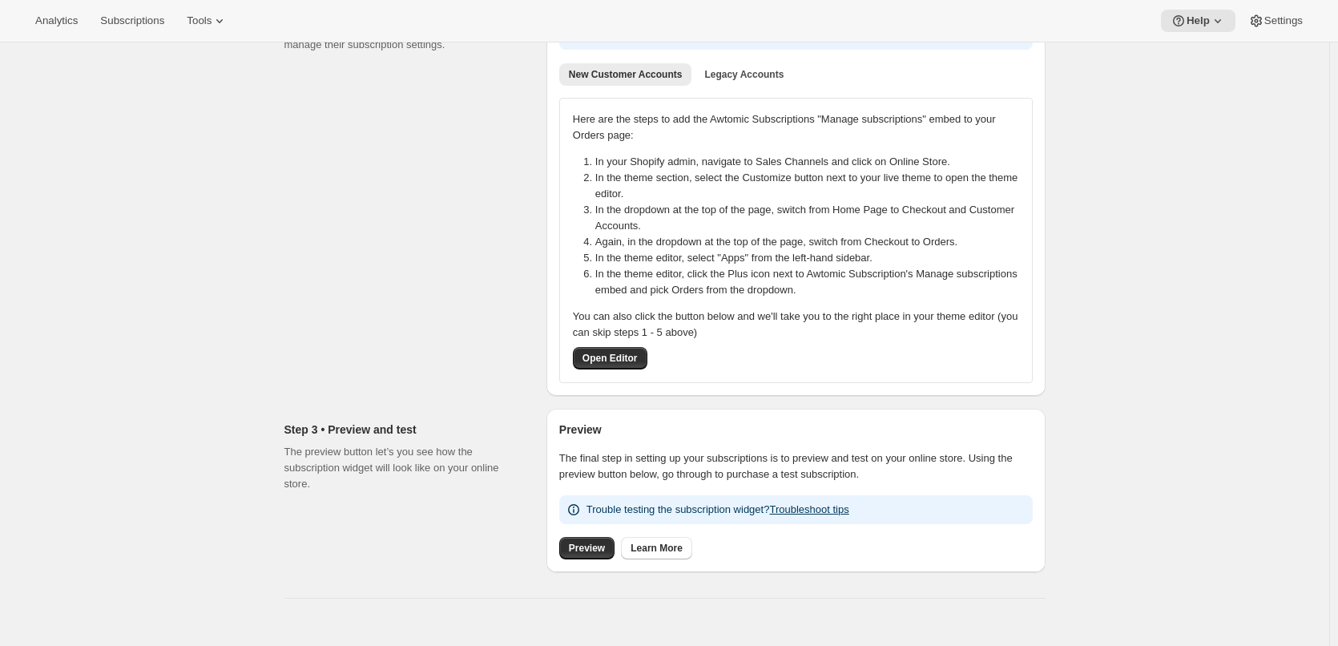
scroll to position [240, 0]
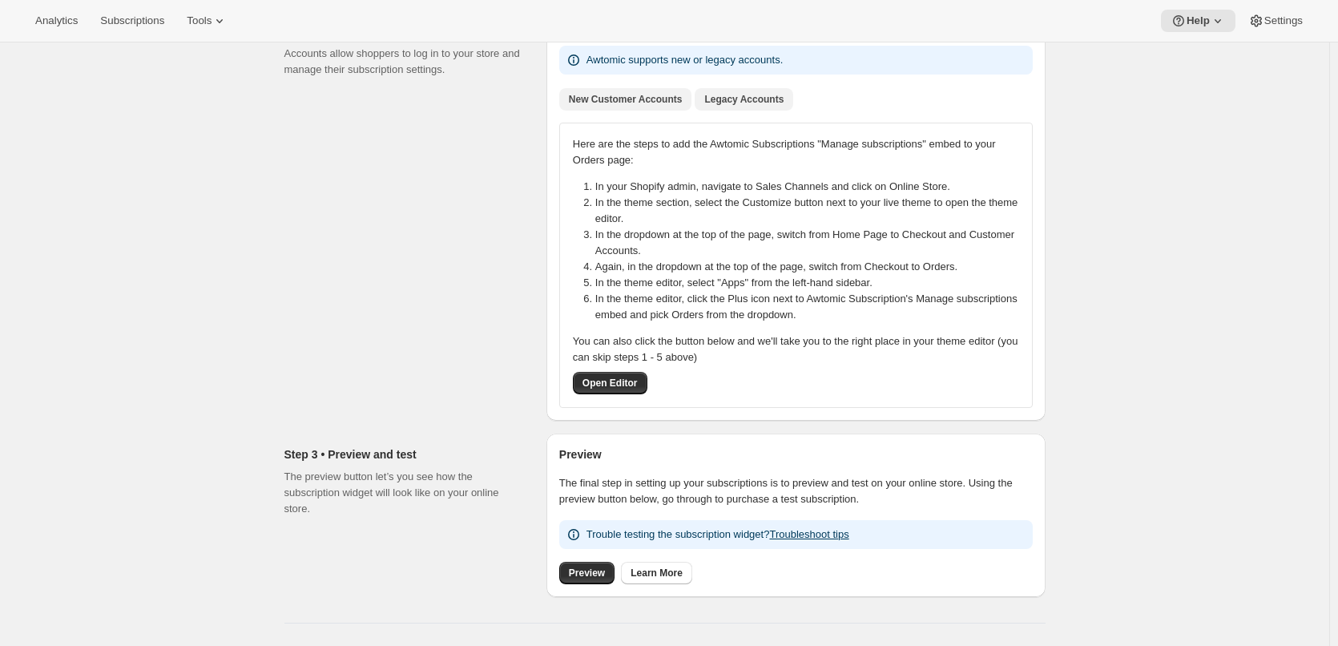
click at [725, 100] on span "Legacy Accounts" at bounding box center [743, 99] width 79 height 13
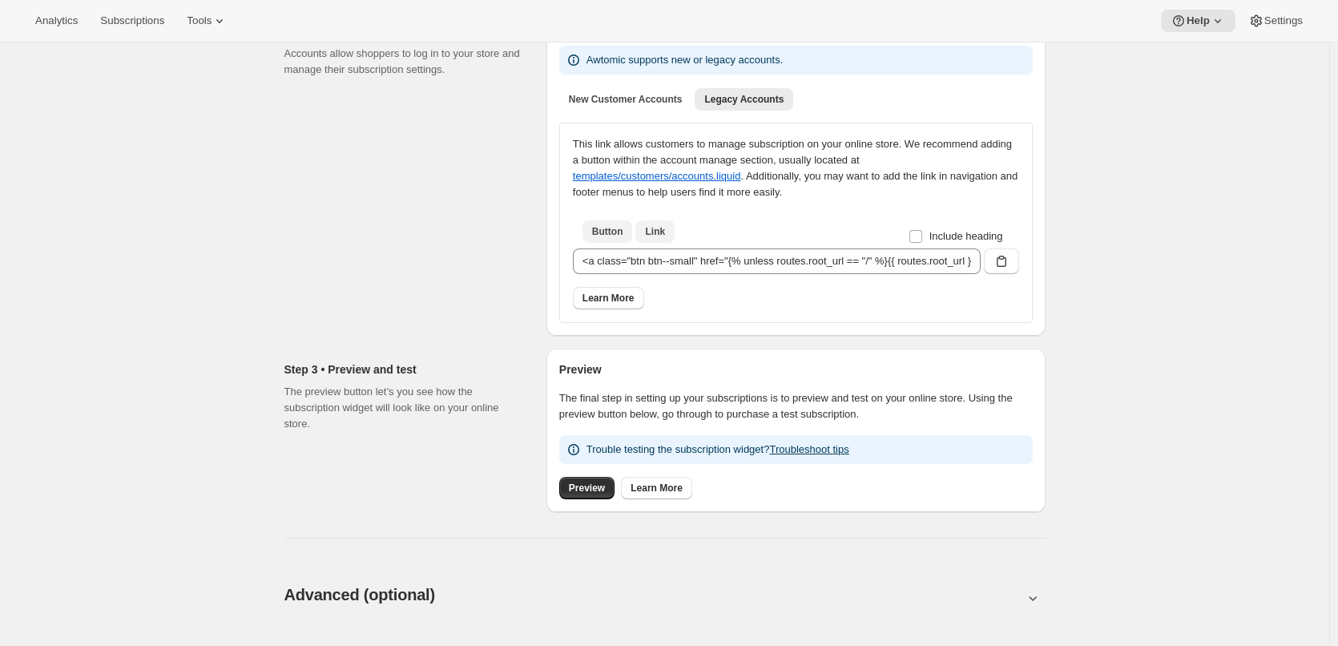
click at [661, 232] on span "Link" at bounding box center [655, 231] width 20 height 13
click at [607, 227] on span "Button" at bounding box center [607, 231] width 31 height 13
click at [918, 234] on input "Include heading" at bounding box center [916, 236] width 13 height 13
checkbox input "true"
type input "<h2>Subscriptions</h2><a class="btn btn--small" href="{% unless routes.root_url…"
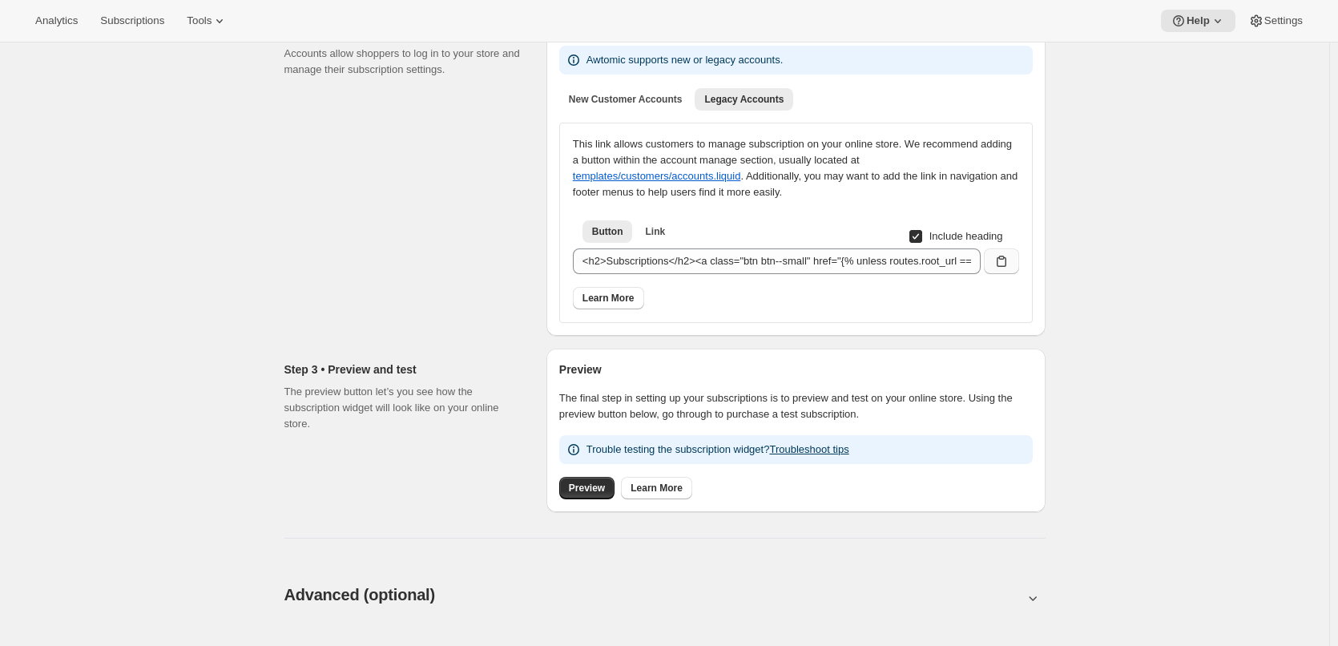
click at [1007, 266] on icon "button" at bounding box center [1002, 261] width 10 height 11
click at [621, 103] on span "New Customer Accounts" at bounding box center [626, 99] width 114 height 13
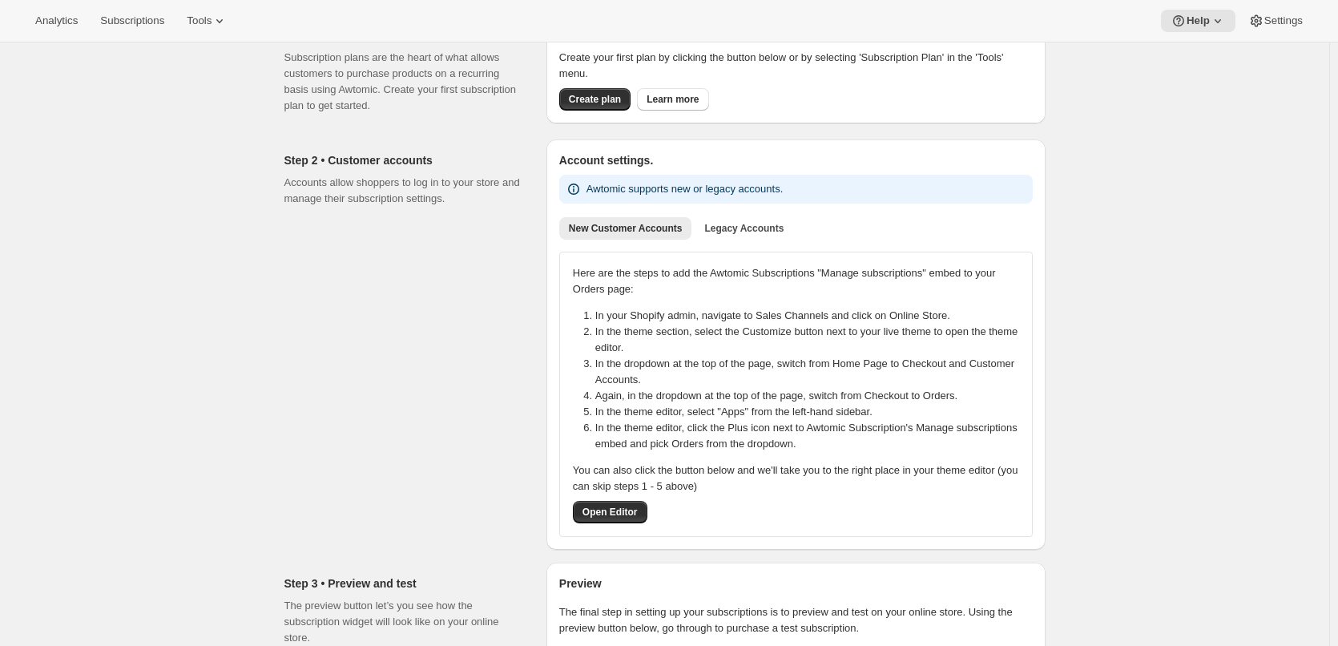
scroll to position [240, 0]
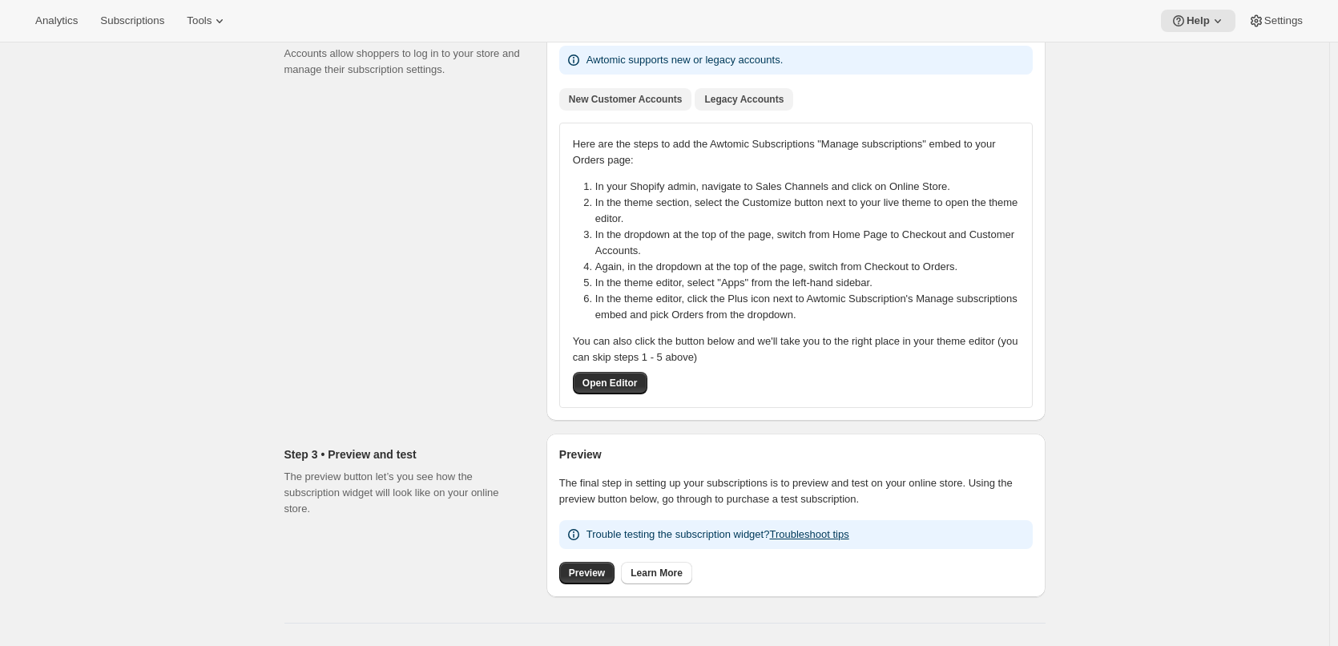
click at [741, 99] on span "Legacy Accounts" at bounding box center [743, 99] width 79 height 13
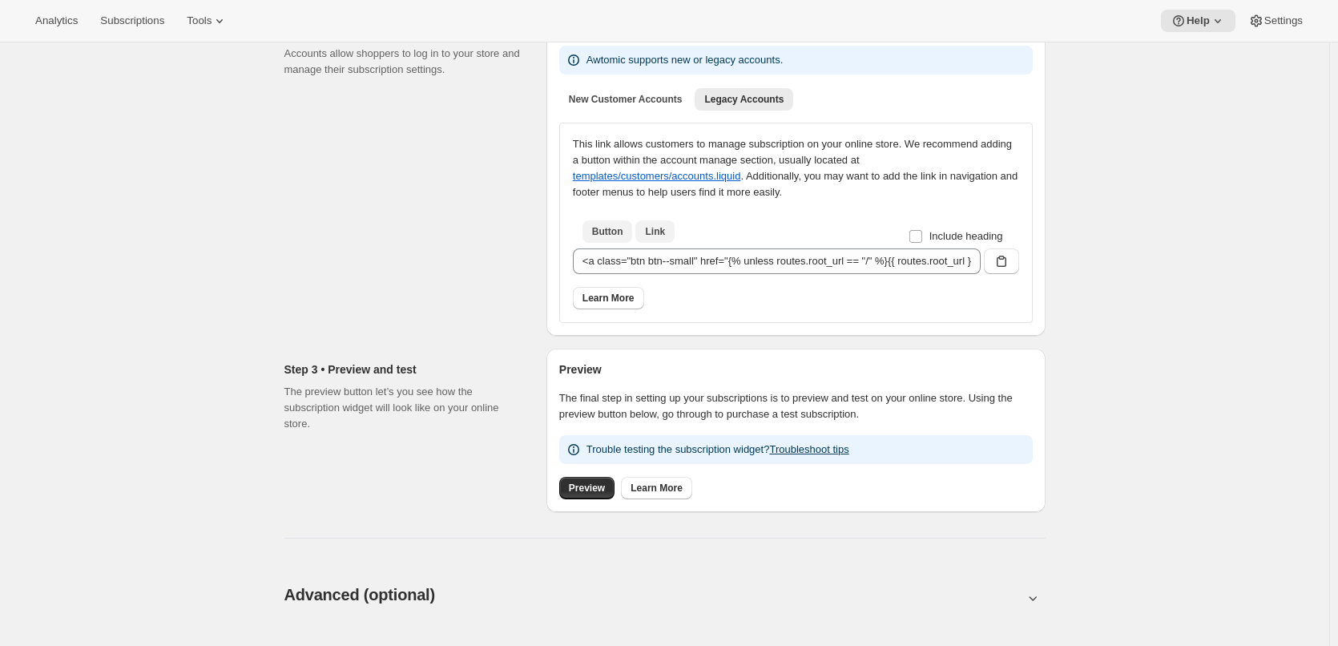
click at [664, 236] on span "Link" at bounding box center [655, 231] width 20 height 13
click at [618, 236] on span "Button" at bounding box center [607, 231] width 31 height 13
click at [922, 236] on input "Include heading" at bounding box center [916, 236] width 13 height 13
checkbox input "true"
type input "<h2>Subscriptions</h2><a class="btn btn--small" href="{% unless routes.root_url…"
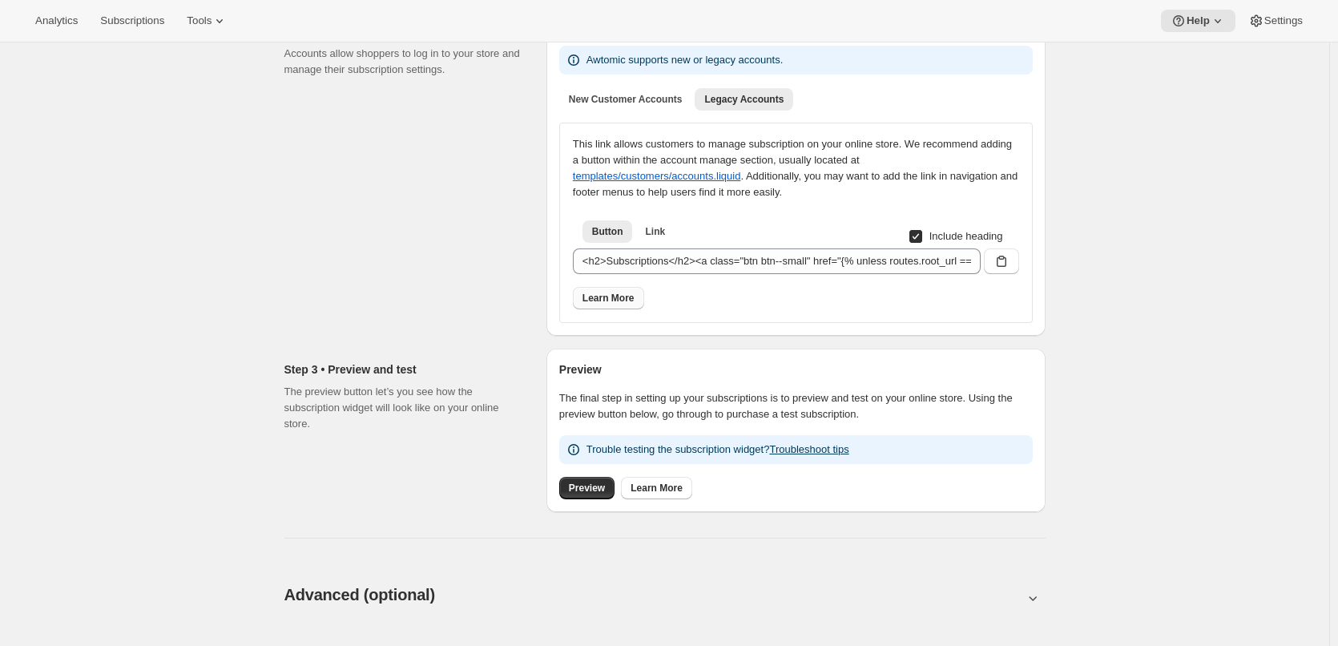
click at [607, 301] on span "Learn More" at bounding box center [609, 298] width 52 height 13
